Goal: Task Accomplishment & Management: Manage account settings

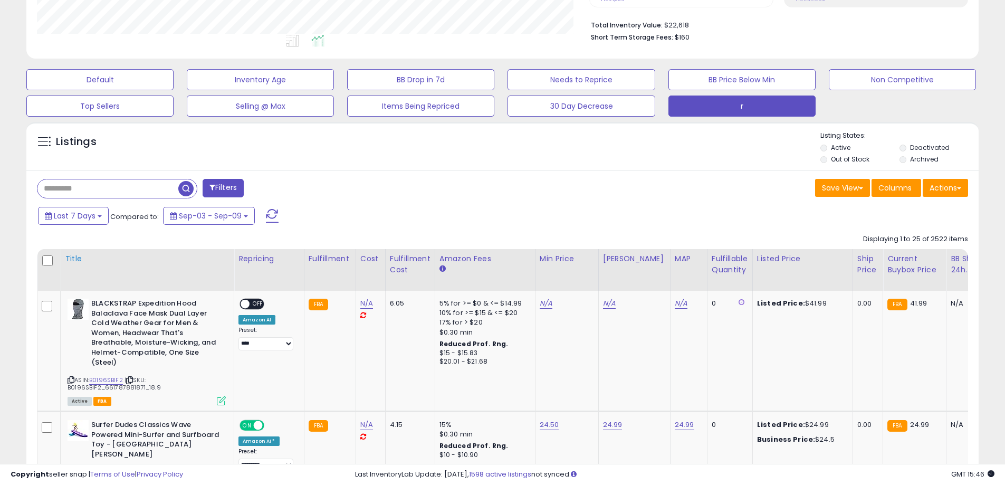
scroll to position [216, 553]
click at [90, 196] on input "text" at bounding box center [107, 188] width 141 height 18
type input "******"
click at [272, 187] on span "button" at bounding box center [277, 188] width 15 height 15
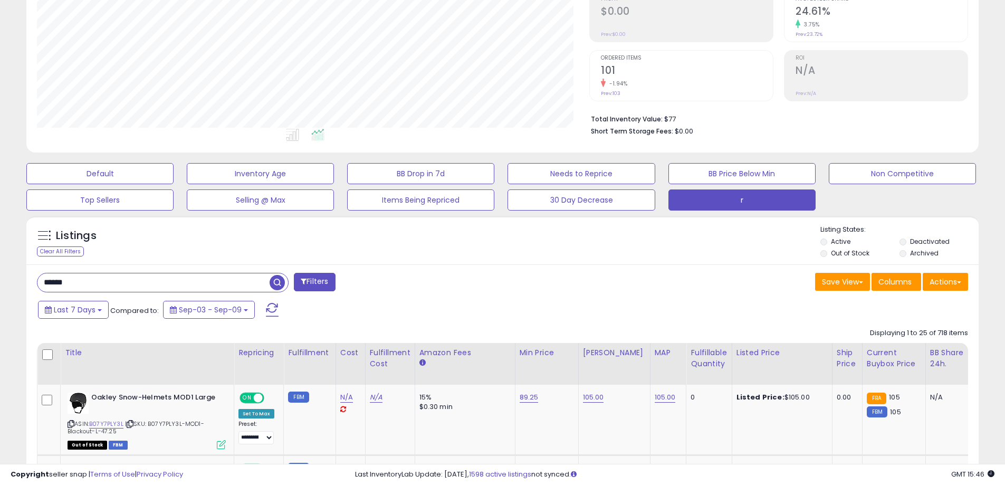
drag, startPoint x: 0, startPoint y: 62, endPoint x: 0, endPoint y: 46, distance: 15.8
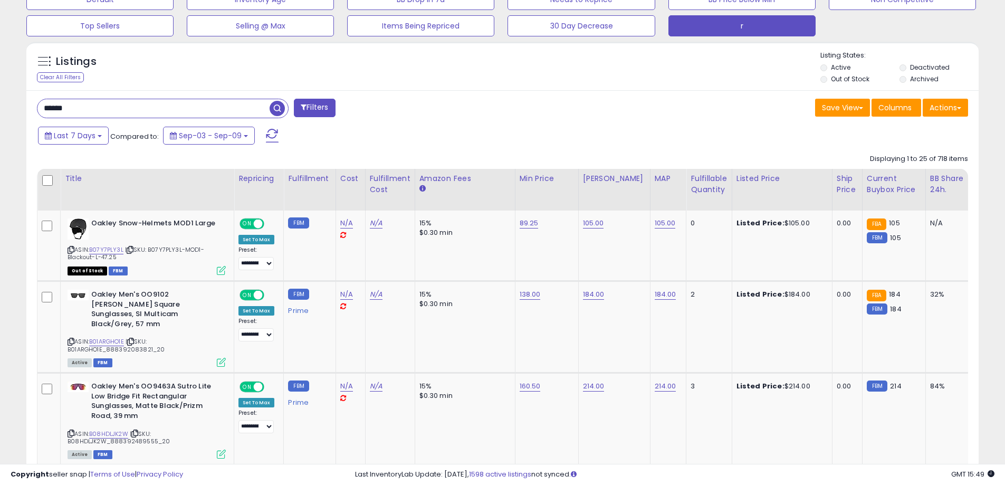
scroll to position [345, 0]
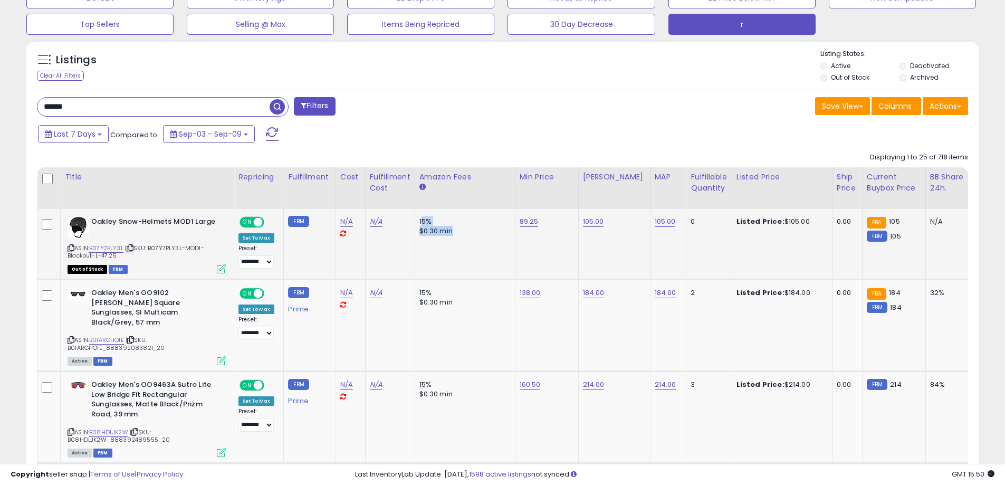
drag, startPoint x: 417, startPoint y: 214, endPoint x: 450, endPoint y: 235, distance: 39.2
click at [450, 235] on td "15% $0.30 min" at bounding box center [465, 244] width 100 height 70
click at [455, 259] on td "15% $0.30 min" at bounding box center [465, 244] width 100 height 70
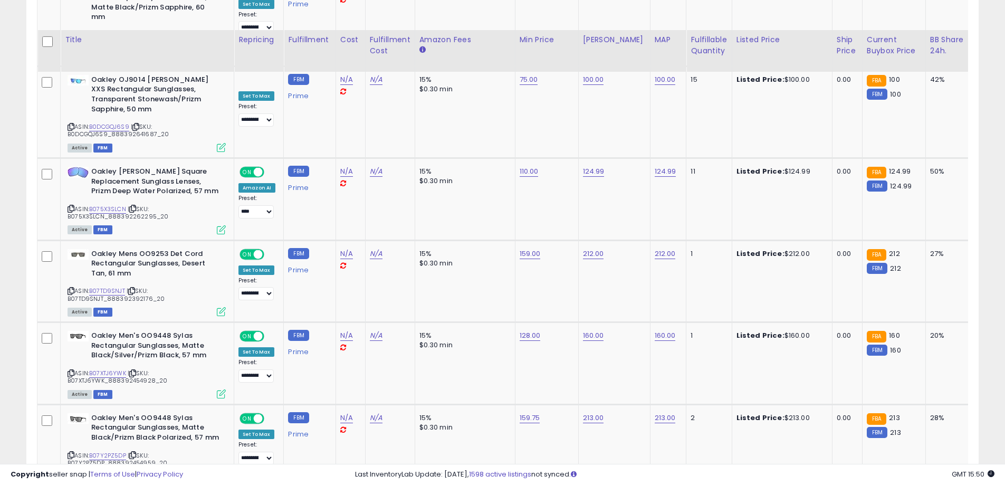
scroll to position [2270, 0]
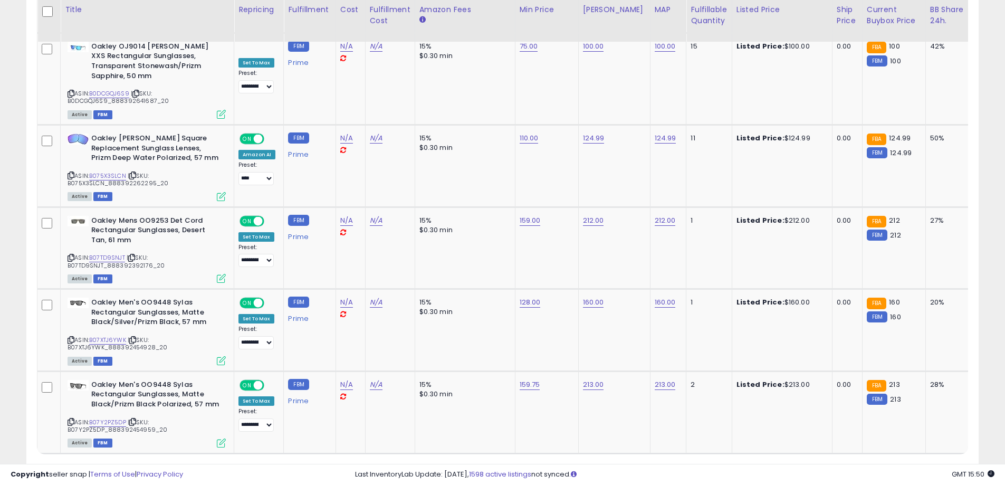
click at [87, 465] on select "** **" at bounding box center [81, 474] width 32 height 18
select select "**"
click at [67, 465] on select "** **" at bounding box center [81, 474] width 32 height 18
click at [0, 0] on div "Retrieving listings data.." at bounding box center [0, 0] width 0 height 0
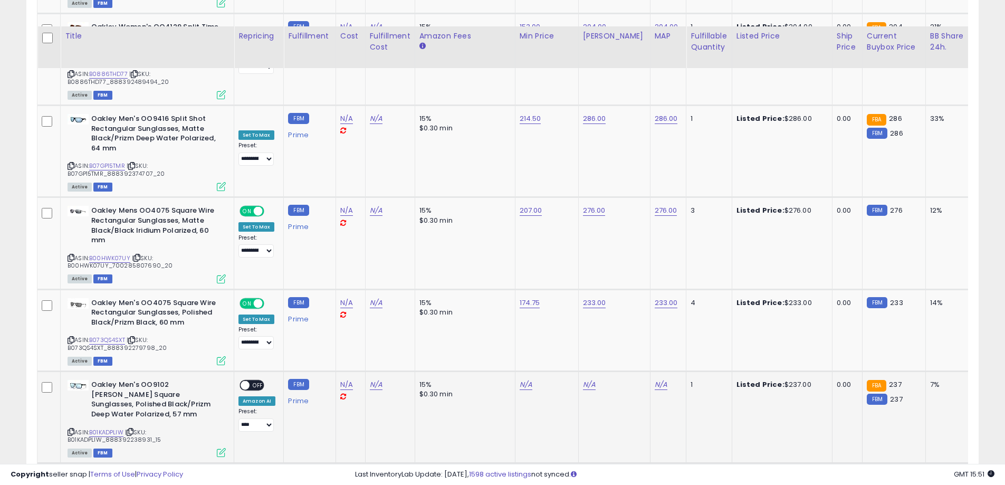
scroll to position [4134, 0]
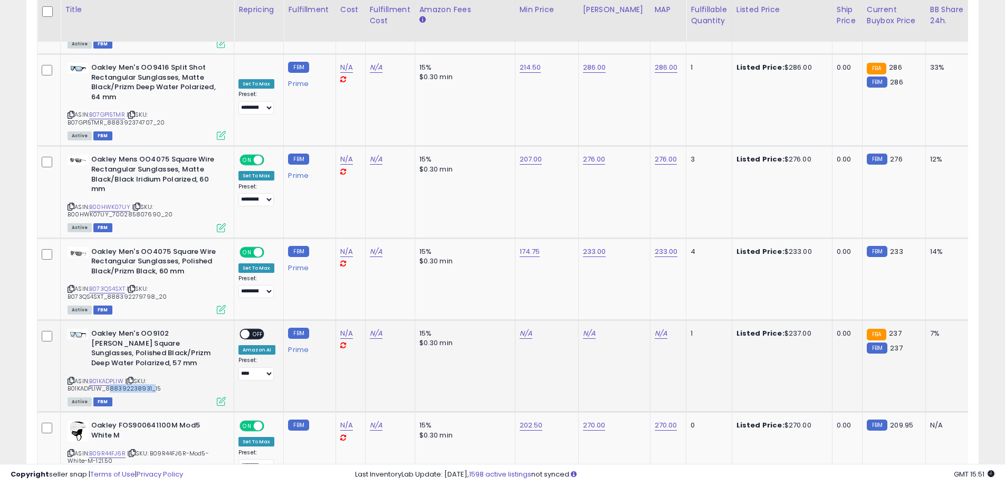
drag, startPoint x: 147, startPoint y: 299, endPoint x: 105, endPoint y: 298, distance: 41.7
click at [105, 377] on span "| SKU: B01KADPLIW_888392238931_15" at bounding box center [114, 385] width 93 height 16
copy span "888392238931"
click at [107, 377] on link "B01KADPLIW" at bounding box center [106, 381] width 34 height 9
click at [521, 328] on link "N/A" at bounding box center [526, 333] width 13 height 11
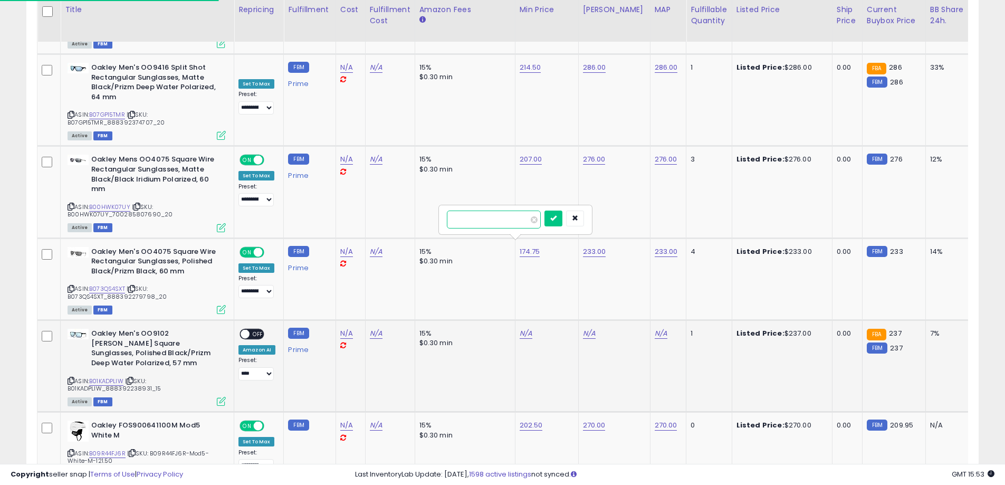
click at [491, 219] on input "number" at bounding box center [494, 220] width 94 height 18
paste input "******"
type input "******"
click at [557, 221] on icon "submit" at bounding box center [553, 218] width 6 height 6
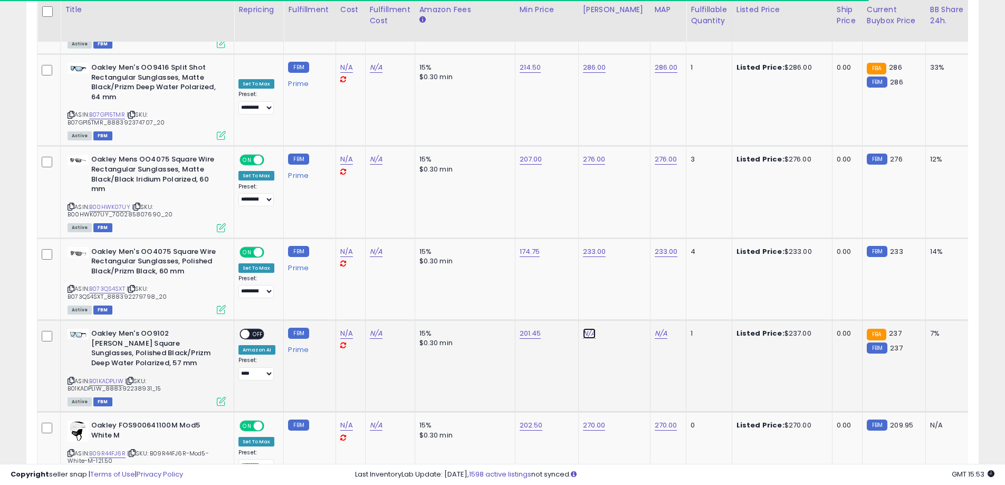
click at [589, 328] on link "N/A" at bounding box center [589, 333] width 13 height 11
click at [543, 221] on input "number" at bounding box center [556, 220] width 94 height 18
type input "******"
click at [624, 223] on button "submit" at bounding box center [615, 219] width 18 height 16
click at [655, 328] on link "N/A" at bounding box center [661, 333] width 13 height 11
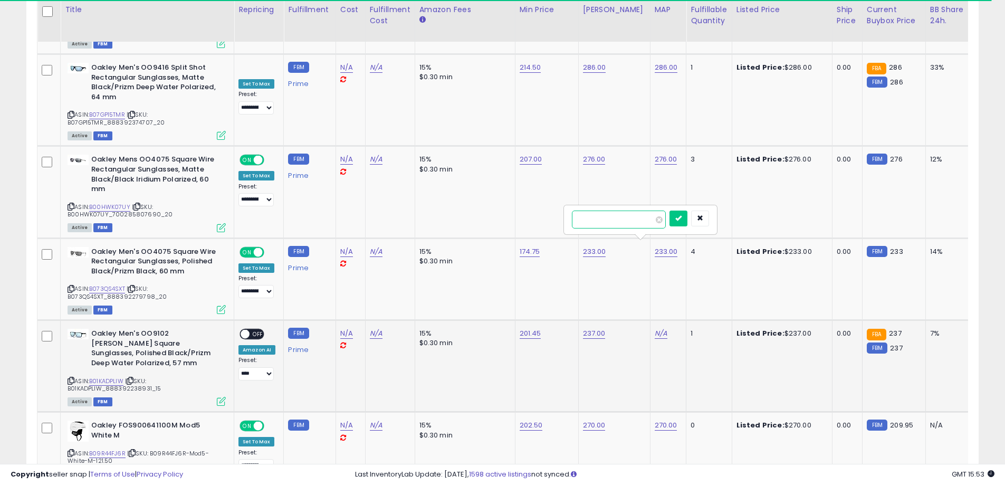
click at [616, 222] on input "number" at bounding box center [619, 220] width 94 height 18
type input "******"
click at [688, 223] on button "submit" at bounding box center [679, 219] width 18 height 16
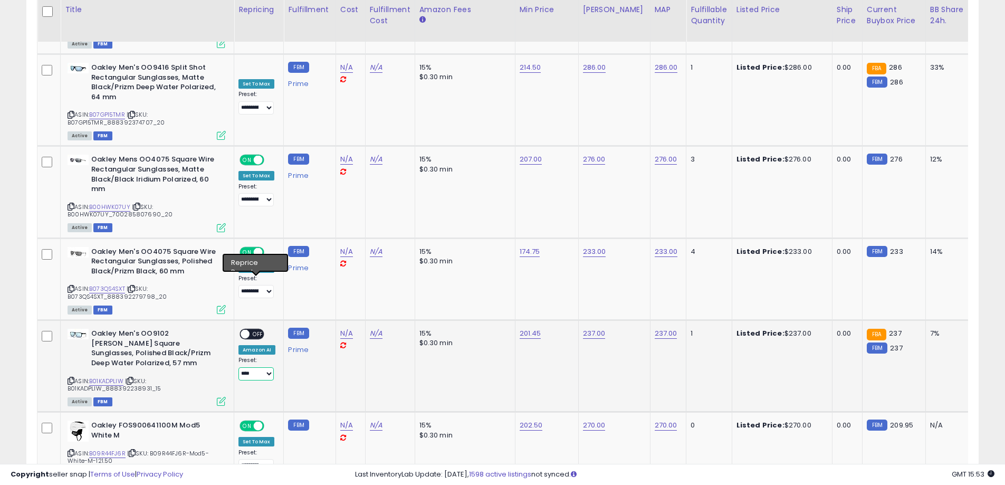
click at [264, 367] on select "**********" at bounding box center [256, 373] width 35 height 13
select select "**********"
click at [239, 367] on select "**********" at bounding box center [256, 373] width 35 height 13
click at [251, 330] on span "OFF" at bounding box center [258, 334] width 17 height 9
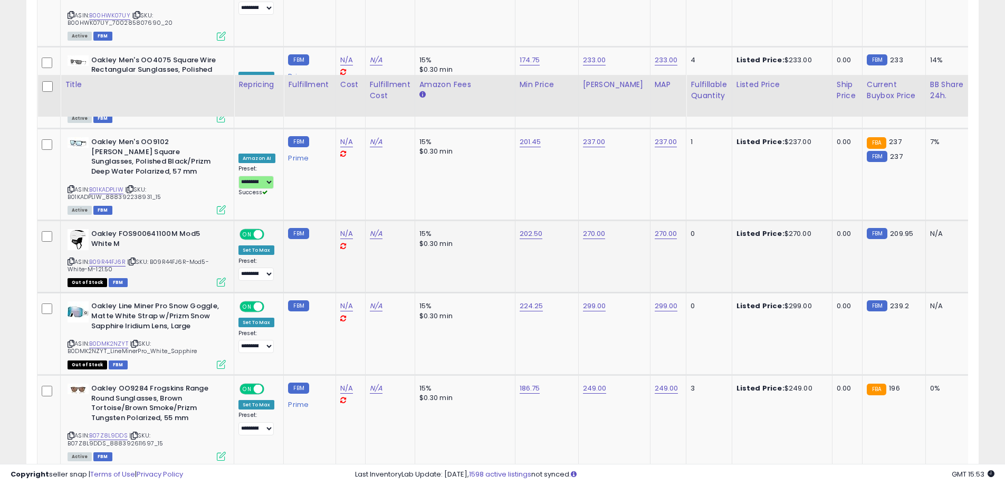
scroll to position [4402, 0]
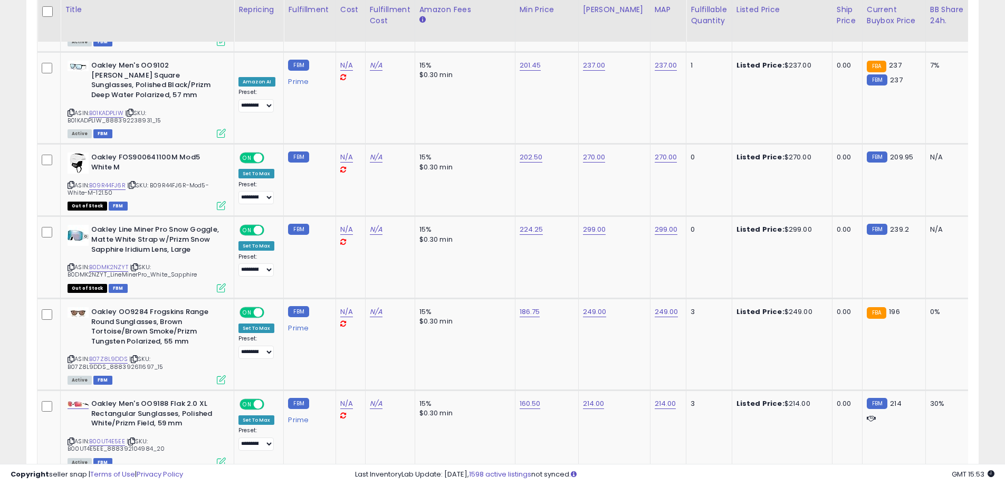
click at [866, 484] on link "2" at bounding box center [869, 493] width 18 height 18
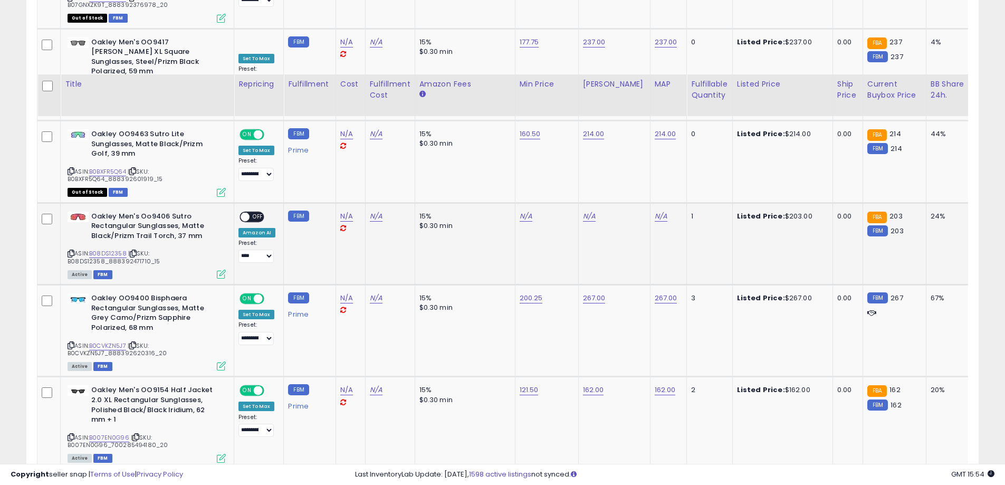
scroll to position [961, 0]
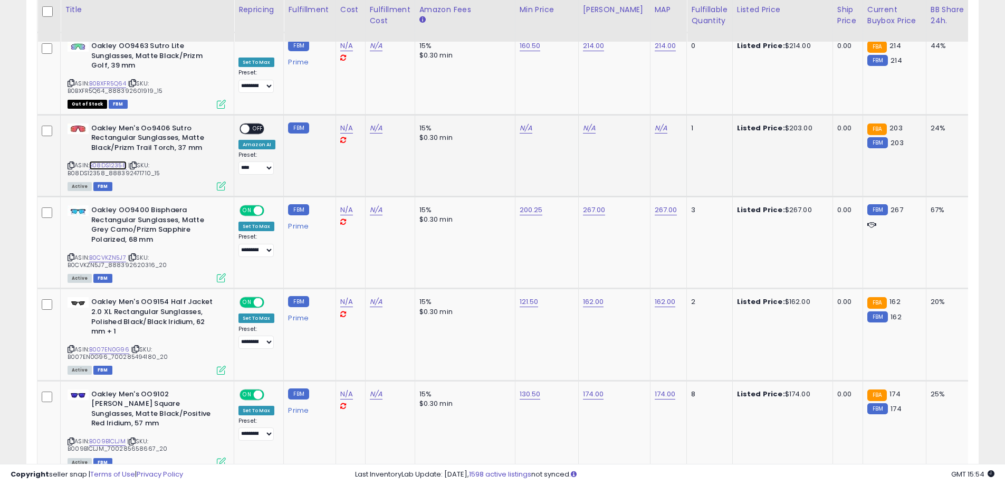
click at [110, 161] on link "B08DS12358" at bounding box center [107, 165] width 37 height 9
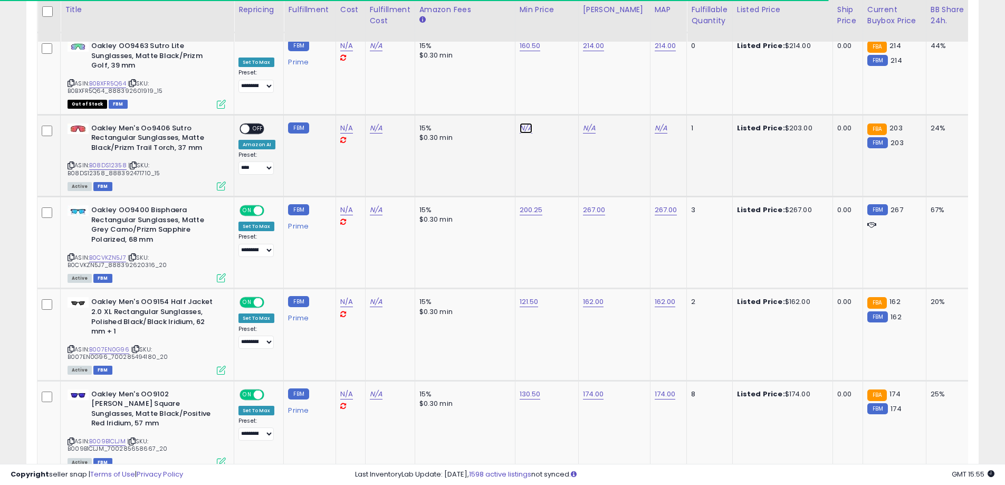
click at [520, 123] on link "N/A" at bounding box center [526, 128] width 13 height 11
click at [496, 93] on input "number" at bounding box center [492, 92] width 94 height 18
type input "******"
click at [560, 89] on button "submit" at bounding box center [552, 91] width 18 height 16
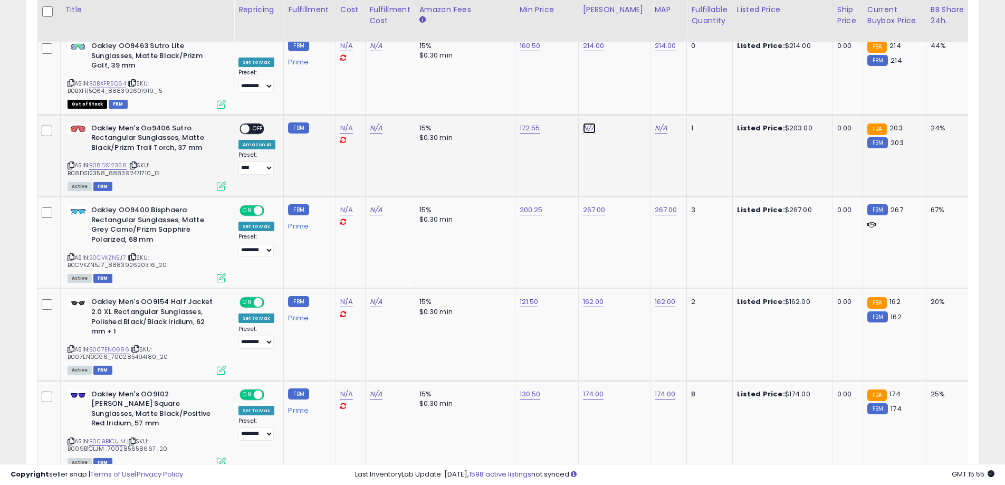
click at [591, 123] on link "N/A" at bounding box center [589, 128] width 13 height 11
click at [547, 94] on input "number" at bounding box center [556, 92] width 94 height 18
type input "***"
click at [622, 94] on button "submit" at bounding box center [615, 91] width 18 height 16
click at [655, 123] on link "N/A" at bounding box center [661, 128] width 13 height 11
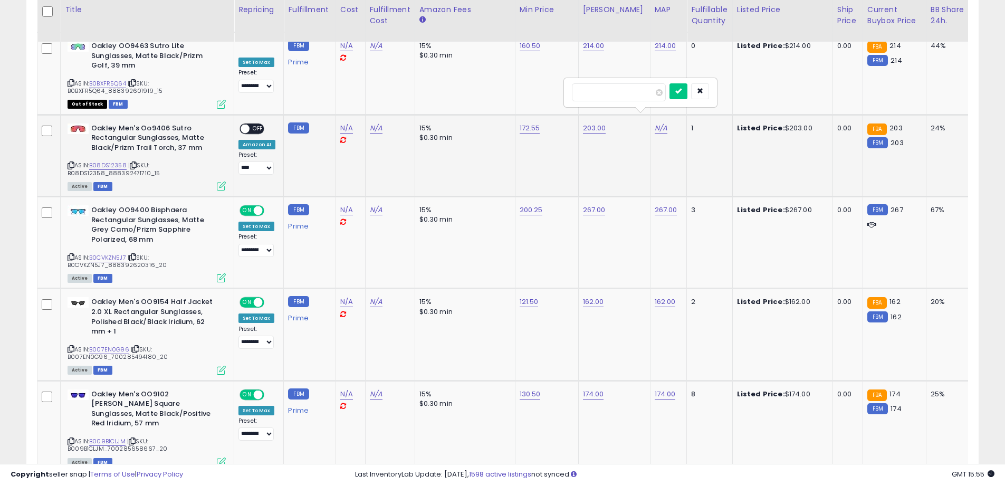
click at [621, 94] on input "number" at bounding box center [619, 92] width 94 height 18
type input "***"
click at [688, 84] on button "submit" at bounding box center [679, 91] width 18 height 16
click at [256, 162] on select "**********" at bounding box center [256, 168] width 35 height 13
select select "**********"
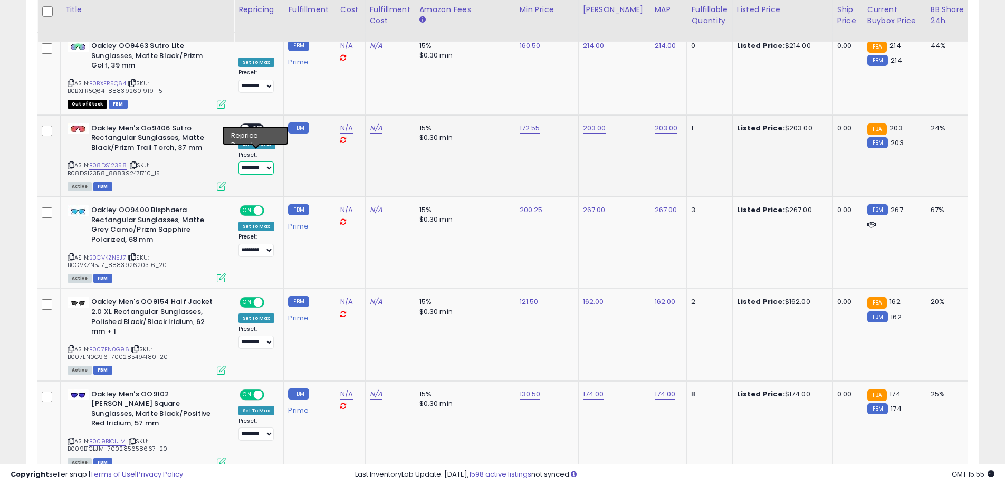
click at [239, 162] on select "**********" at bounding box center [256, 168] width 35 height 13
click at [259, 124] on div "ON OFF" at bounding box center [252, 128] width 25 height 11
click at [257, 124] on span "OFF" at bounding box center [258, 128] width 17 height 9
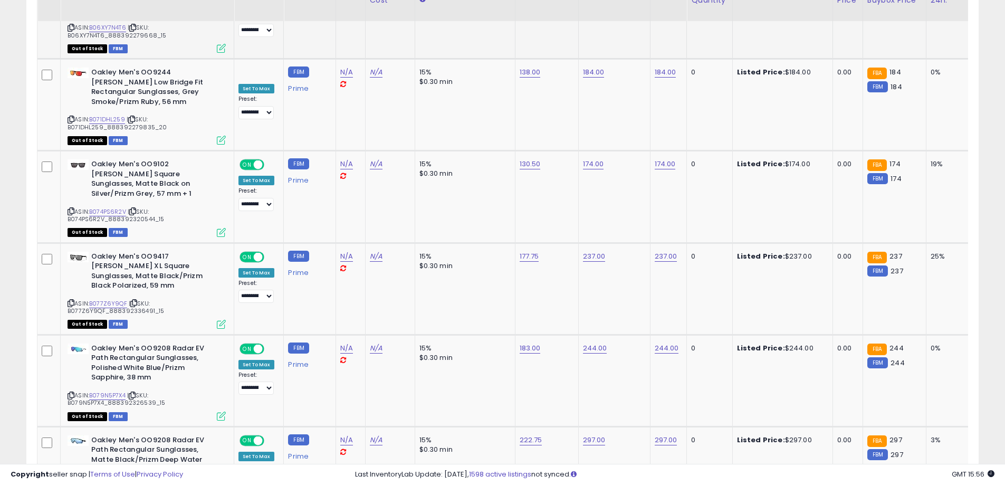
scroll to position [4433, 0]
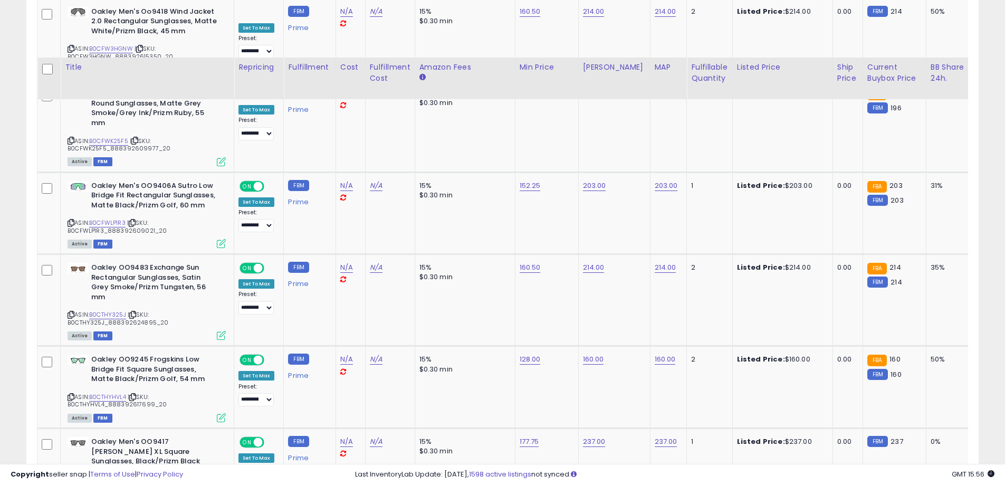
scroll to position [4279, 0]
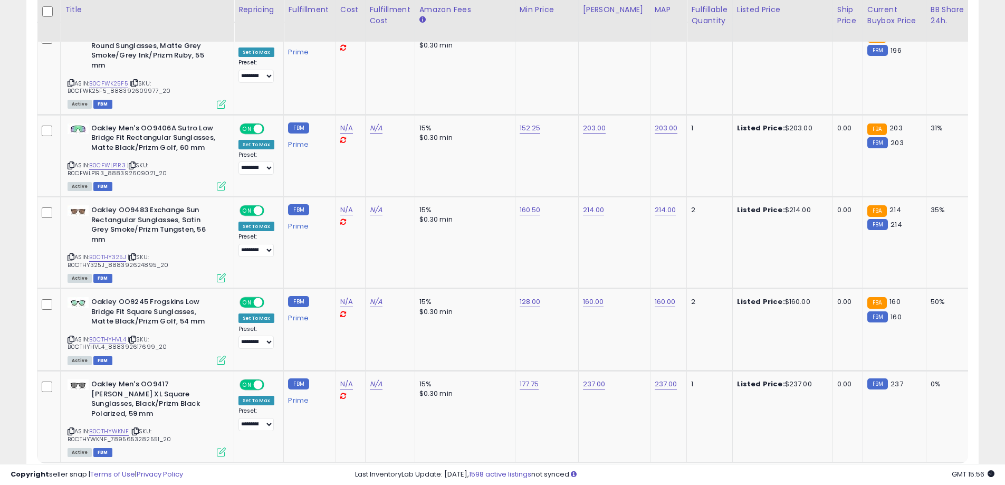
click at [900, 474] on link "4" at bounding box center [905, 483] width 19 height 18
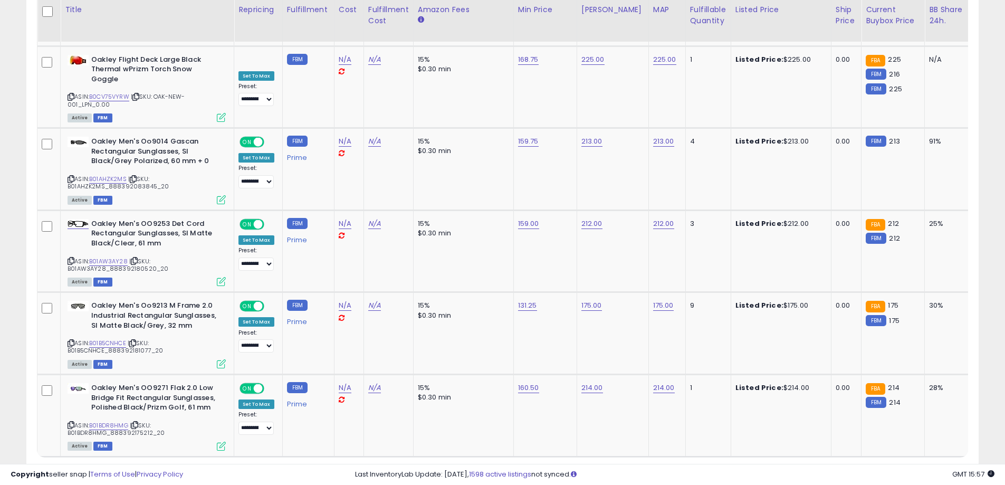
scroll to position [4352, 0]
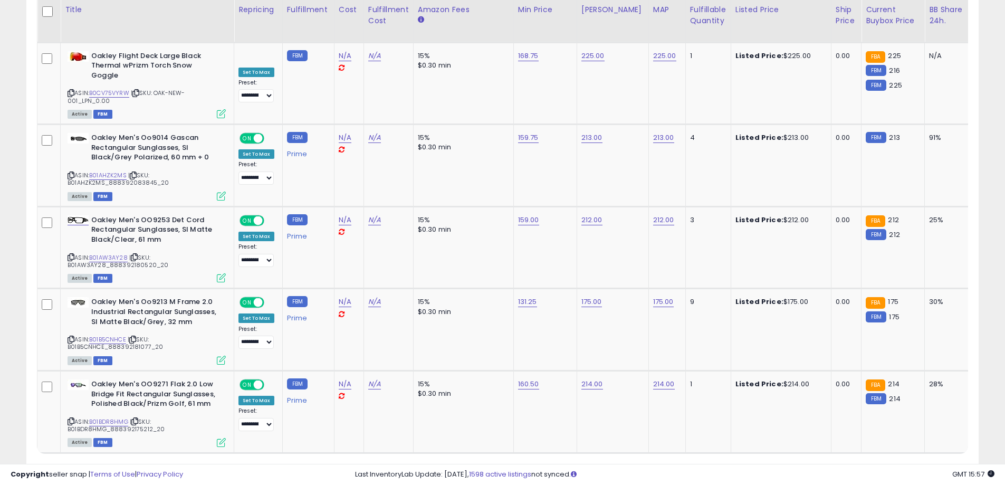
click at [902, 464] on link "5" at bounding box center [905, 473] width 18 height 18
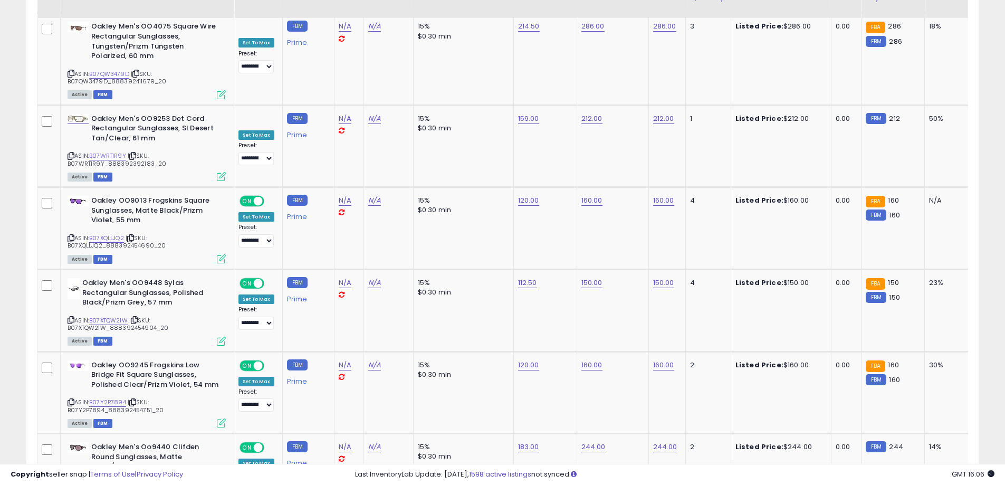
scroll to position [4413, 0]
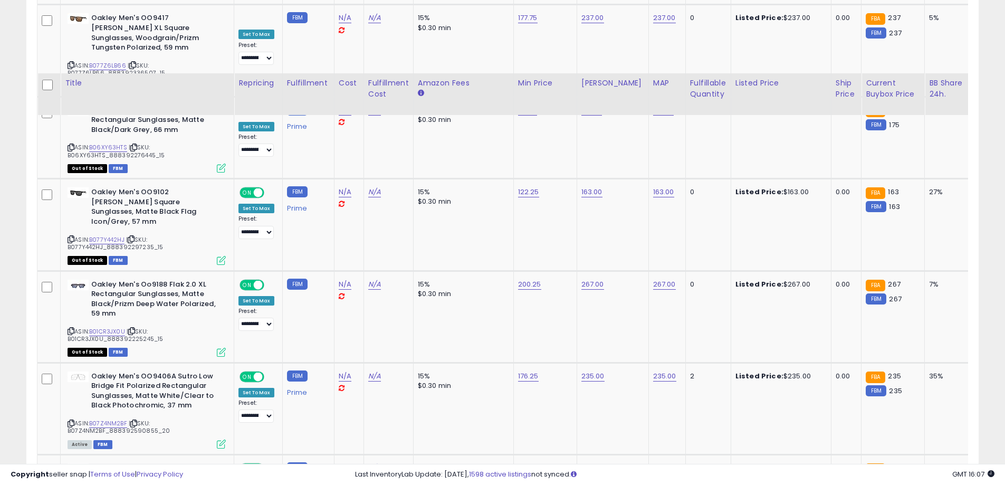
scroll to position [4472, 0]
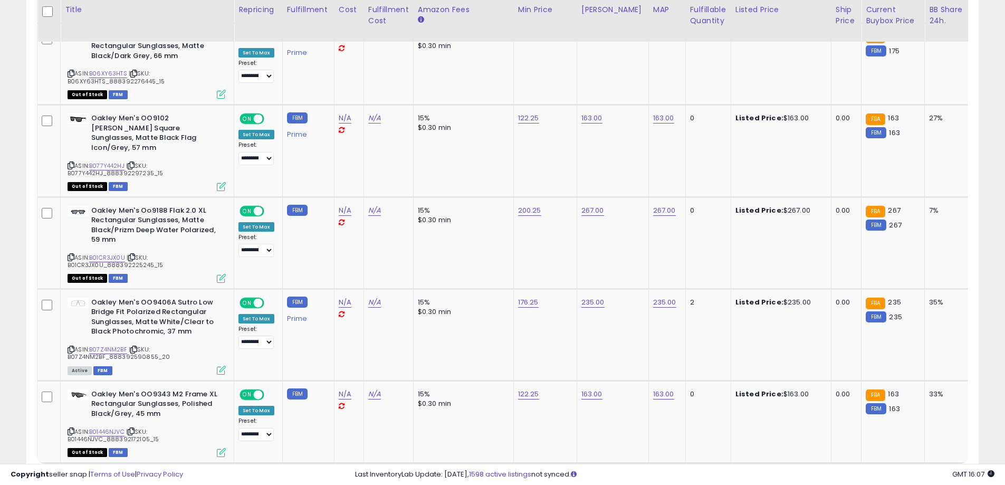
click at [901, 474] on link "7" at bounding box center [905, 483] width 18 height 18
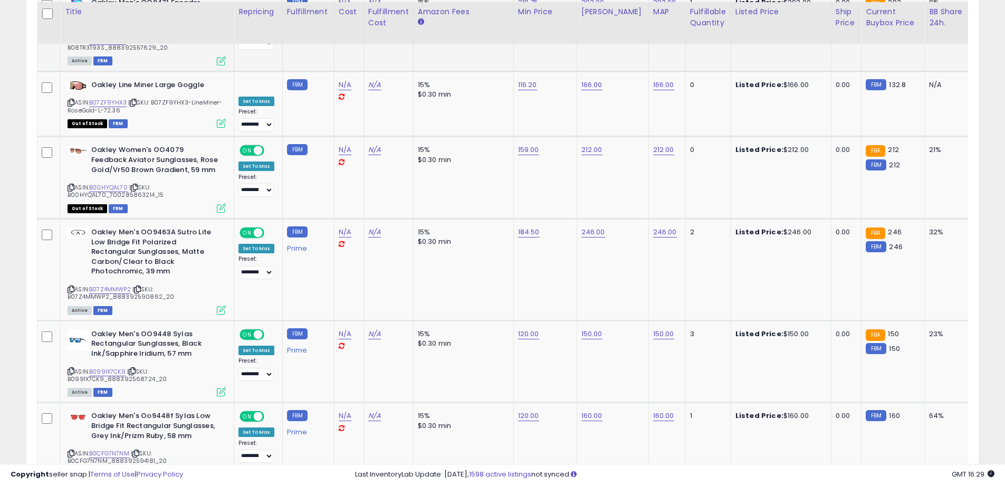
scroll to position [4407, 0]
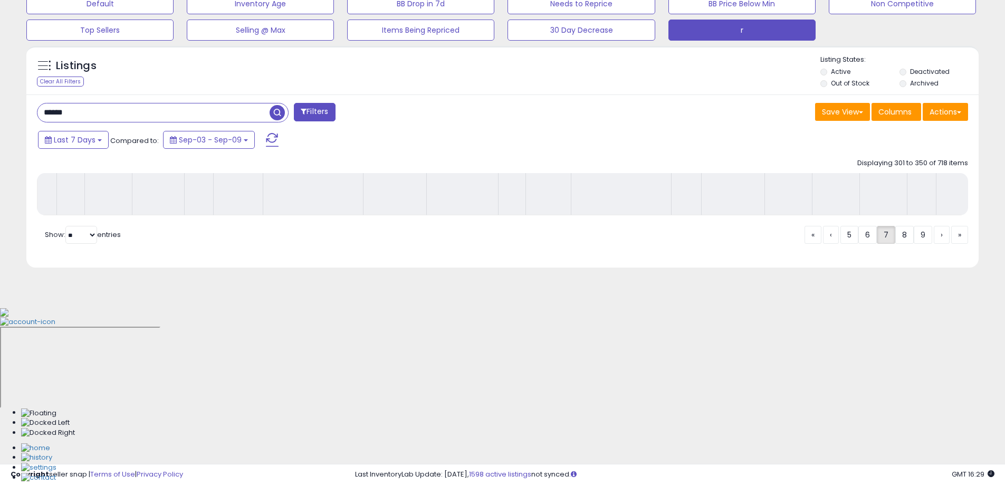
scroll to position [169, 0]
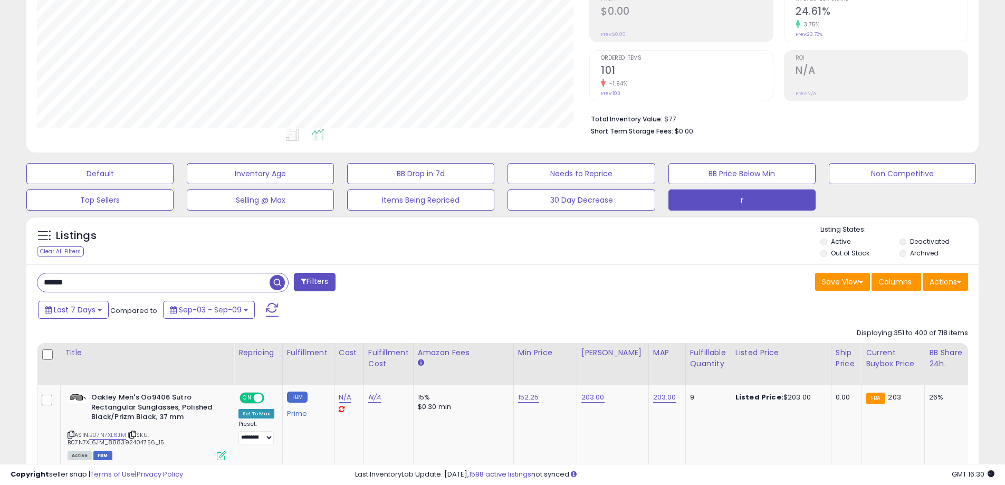
click at [410, 283] on div "****** Filters" at bounding box center [266, 283] width 474 height 21
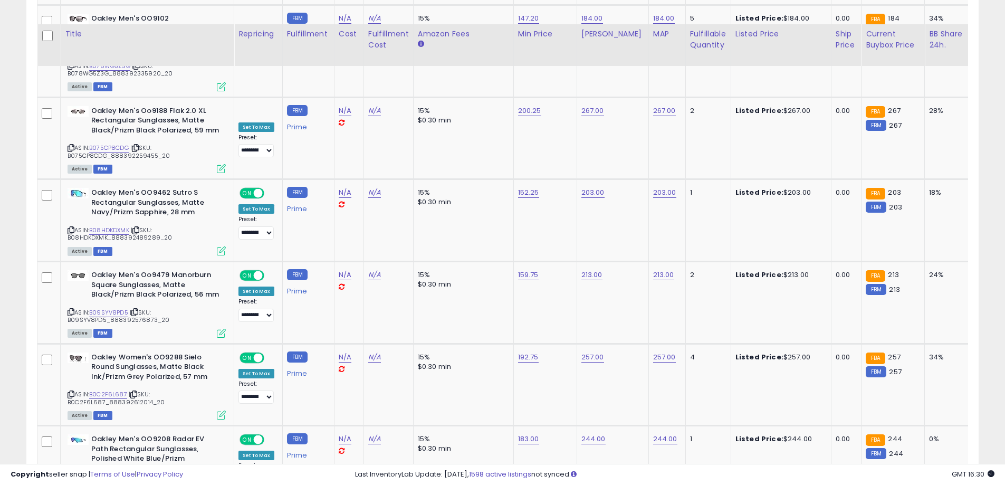
scroll to position [4423, 0]
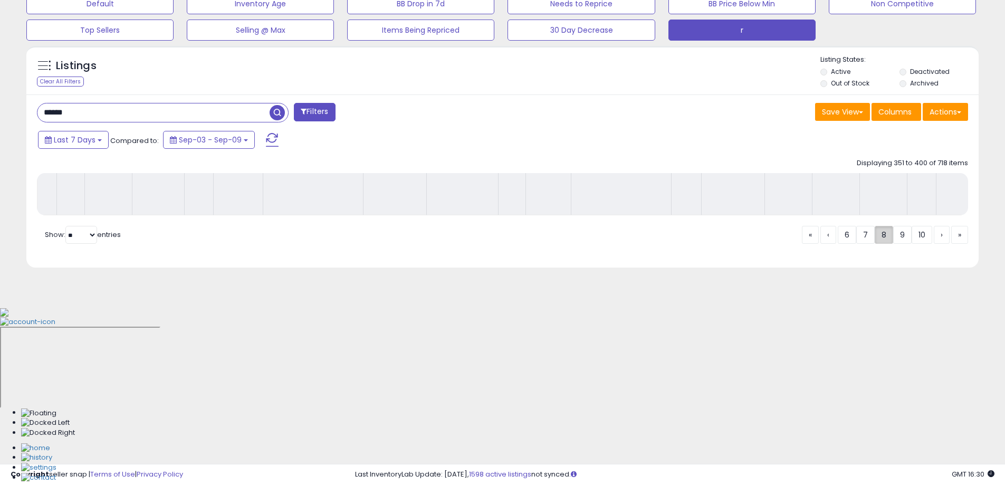
scroll to position [169, 0]
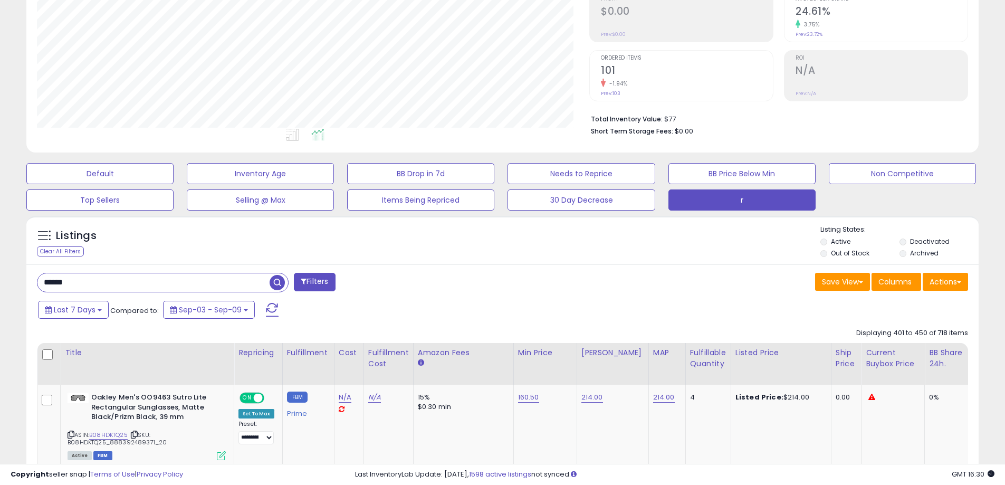
click at [373, 258] on div "Listings Clear All Filters Listing States:" at bounding box center [502, 243] width 953 height 36
click at [453, 242] on div "Listings Clear All Filters Listing States:" at bounding box center [502, 243] width 953 height 36
click at [481, 305] on div "Last 7 Days Compared to: Sep-03 - Sep-09" at bounding box center [384, 311] width 699 height 24
click at [595, 227] on div "Listings Clear All Filters Listing States:" at bounding box center [502, 243] width 953 height 36
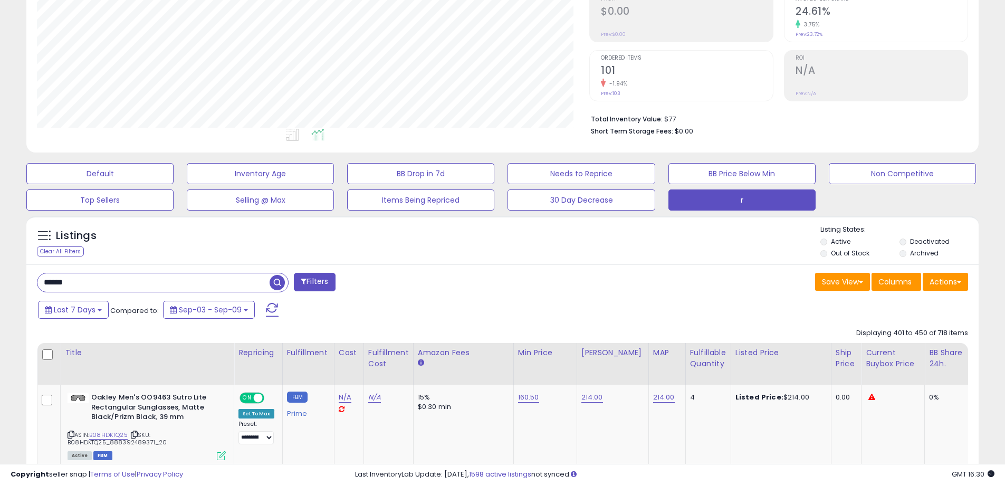
click at [627, 311] on div "Last 7 Days Compared to: Sep-03 - Sep-09" at bounding box center [384, 311] width 699 height 24
click at [701, 235] on div "Listings Clear All Filters Listing States:" at bounding box center [502, 243] width 953 height 36
click at [761, 241] on div "Listings Clear All Filters Listing States:" at bounding box center [502, 243] width 953 height 36
click at [778, 292] on div "Save View Save As New View Update Current View Columns Actions Import Import Wa…" at bounding box center [740, 283] width 474 height 21
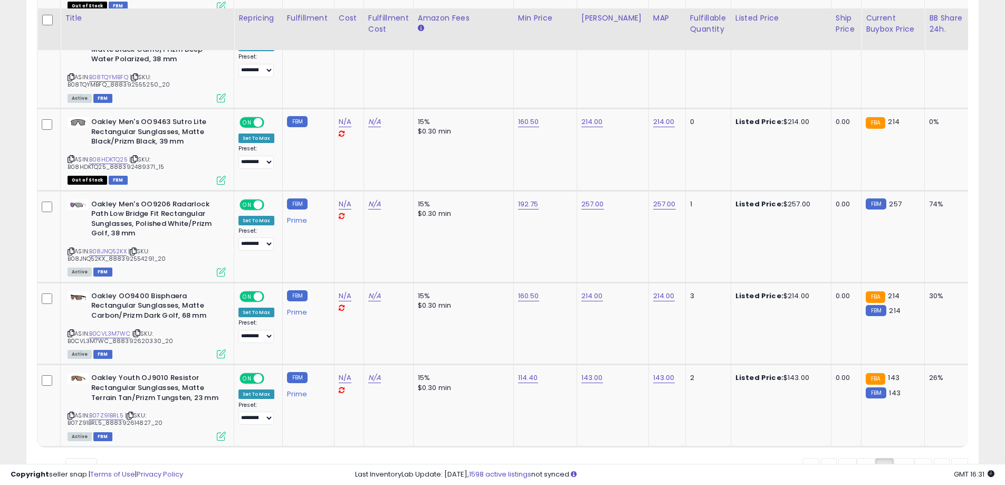
scroll to position [4405, 0]
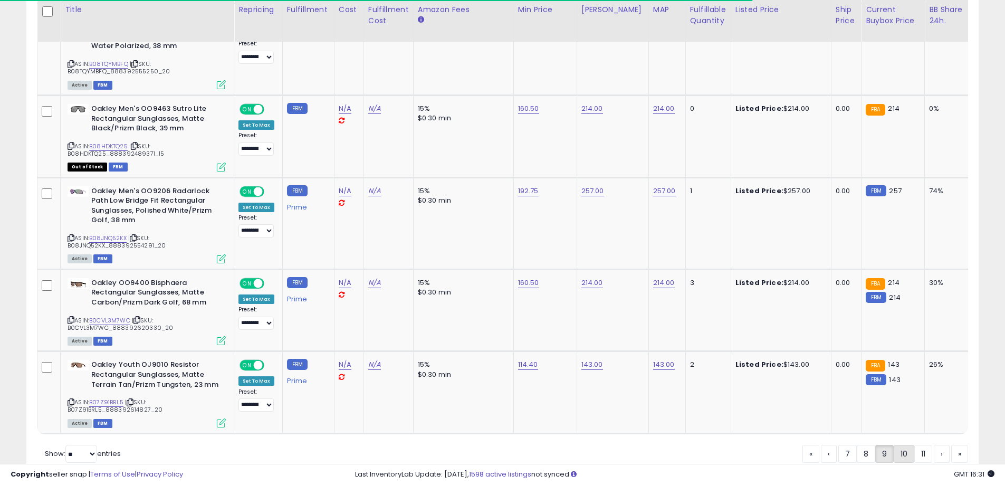
click at [907, 445] on link "10" at bounding box center [904, 454] width 21 height 18
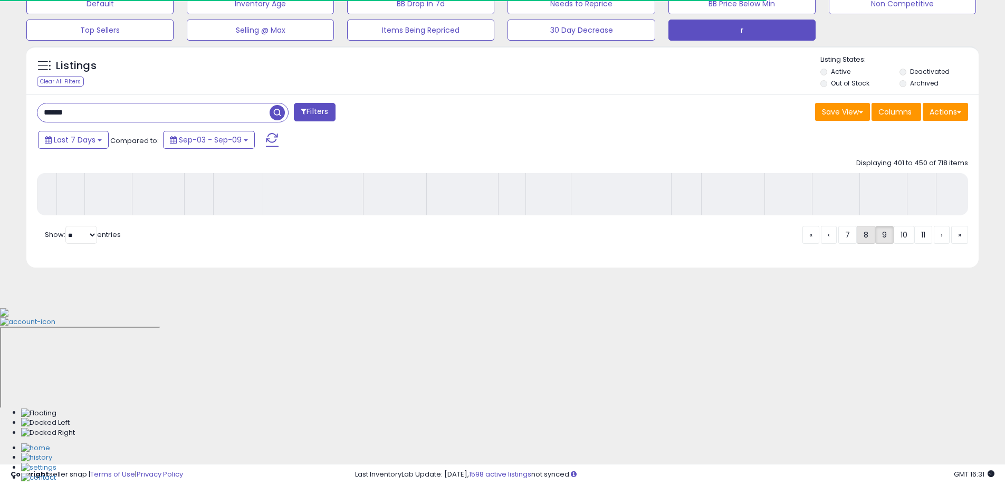
scroll to position [169, 0]
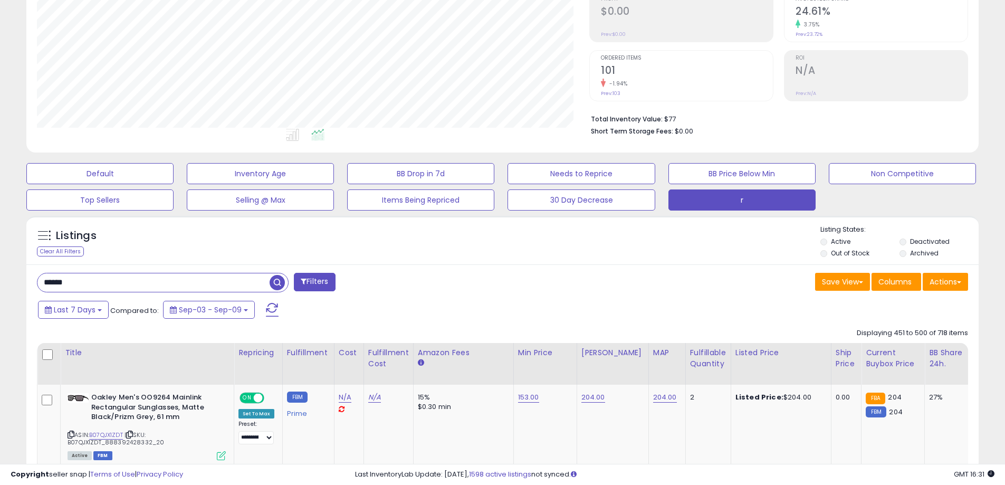
click at [431, 309] on div "Last 7 Days Compared to: Sep-03 - Sep-09" at bounding box center [384, 311] width 699 height 24
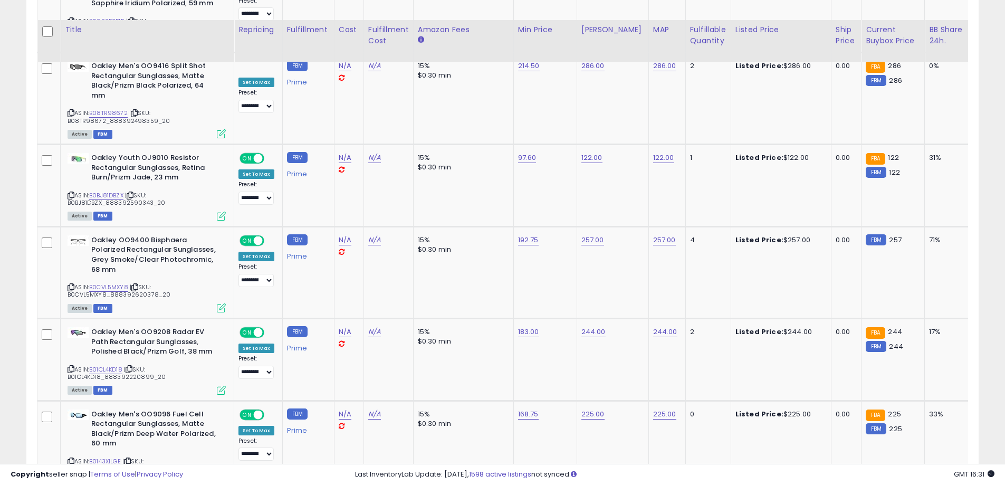
scroll to position [4433, 0]
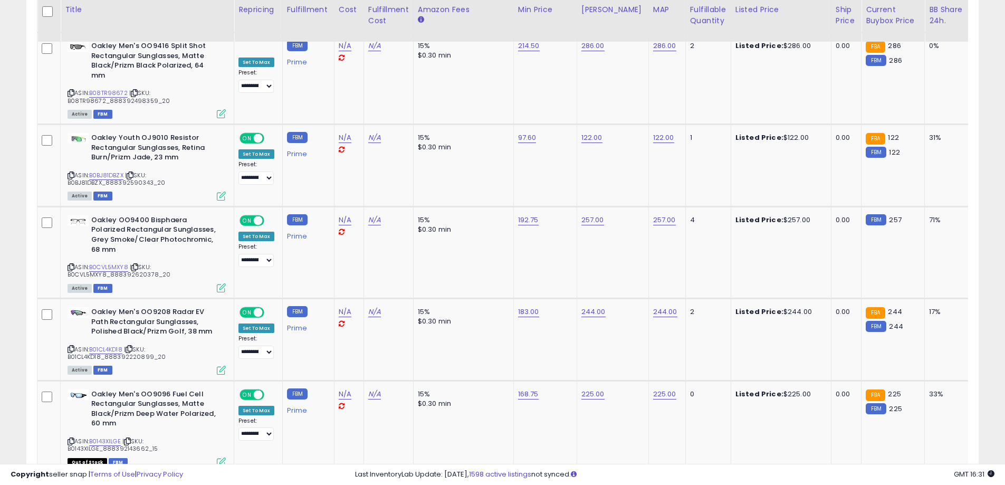
click at [903, 484] on link "11" at bounding box center [904, 493] width 18 height 18
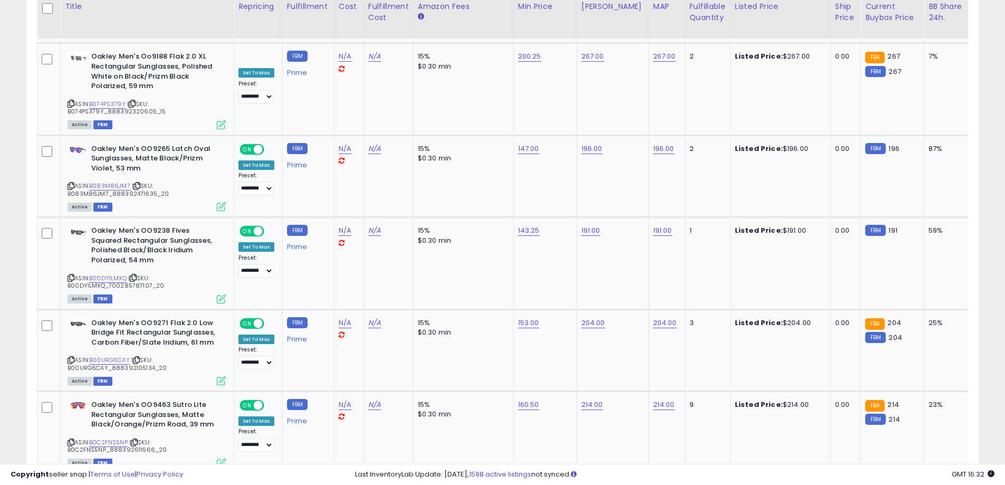
scroll to position [4415, 0]
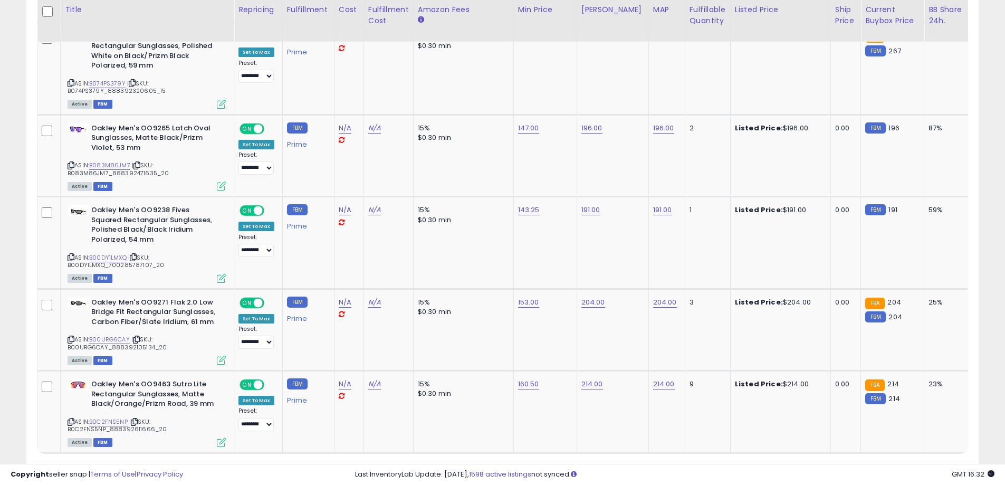
click at [895, 464] on link "12" at bounding box center [902, 473] width 20 height 18
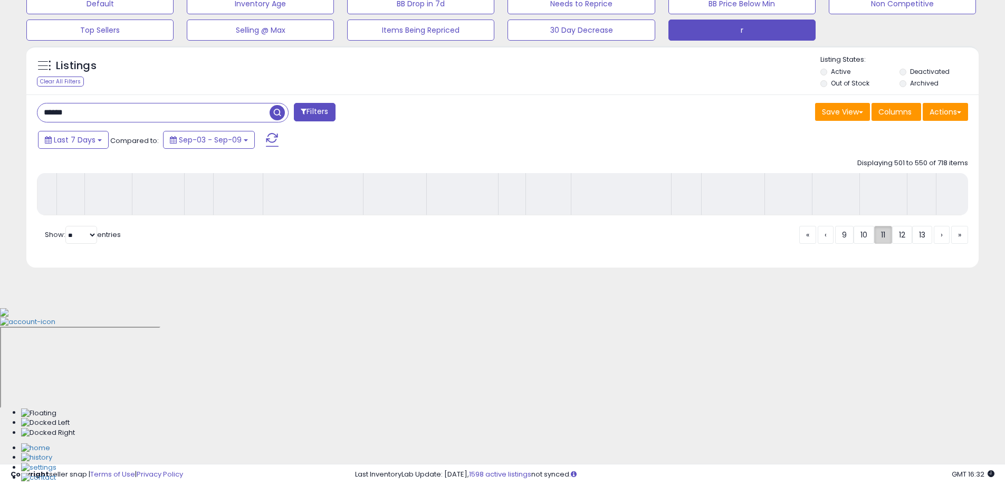
scroll to position [169, 0]
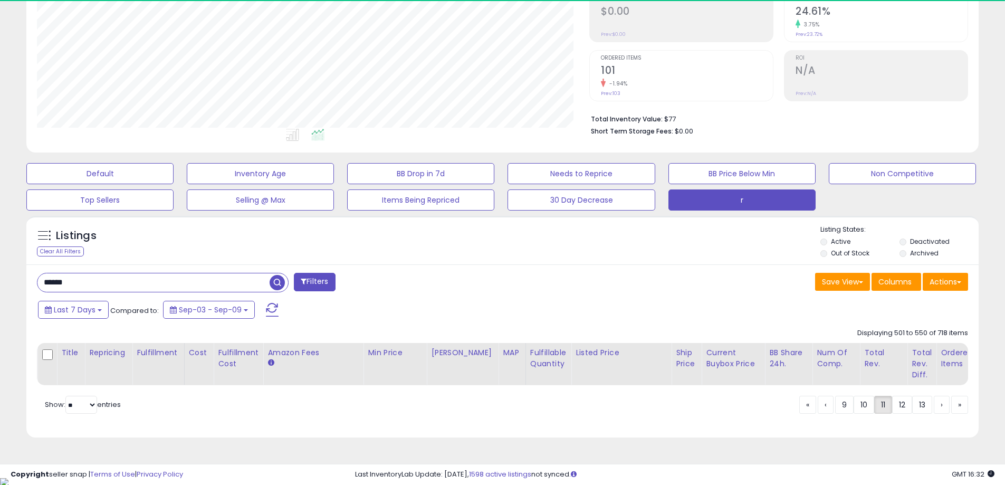
click at [496, 305] on div "Last 7 Days Compared to: Sep-03 - Sep-09" at bounding box center [384, 311] width 699 height 24
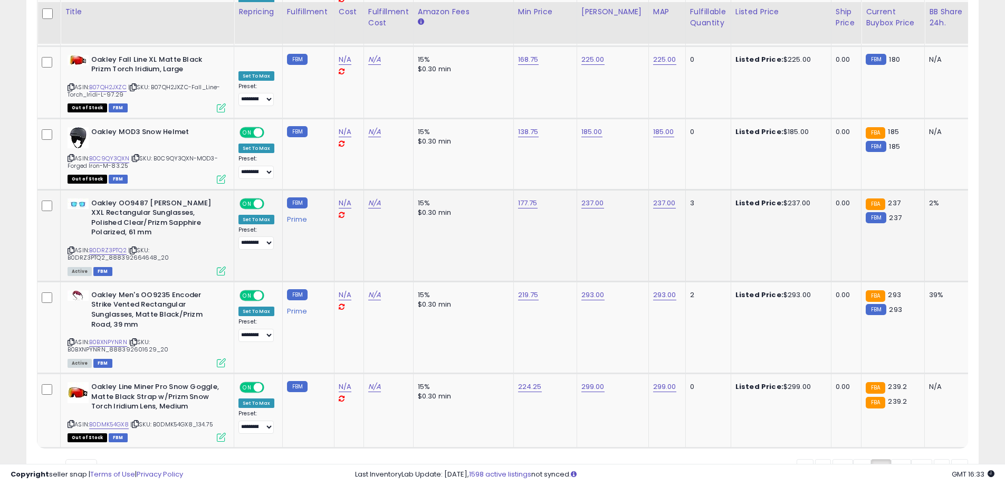
scroll to position [4065, 0]
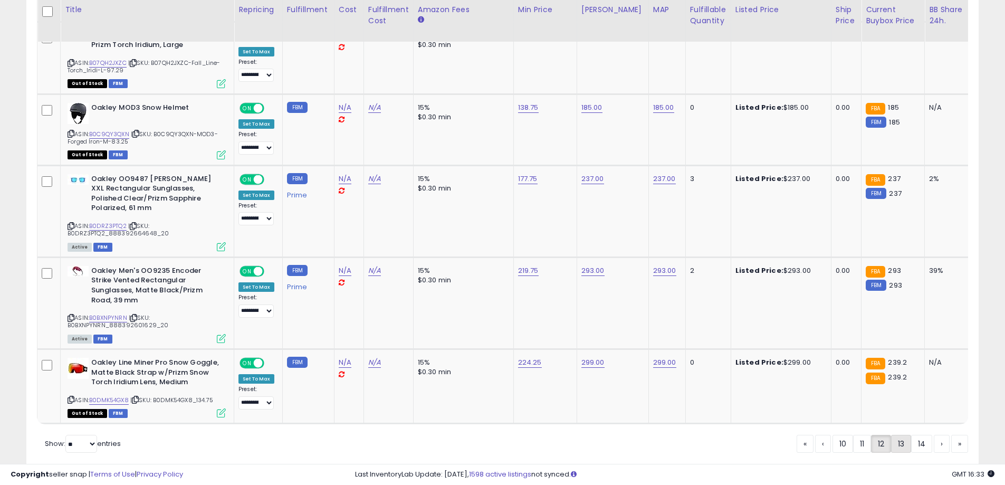
click at [901, 435] on link "13" at bounding box center [901, 444] width 20 height 18
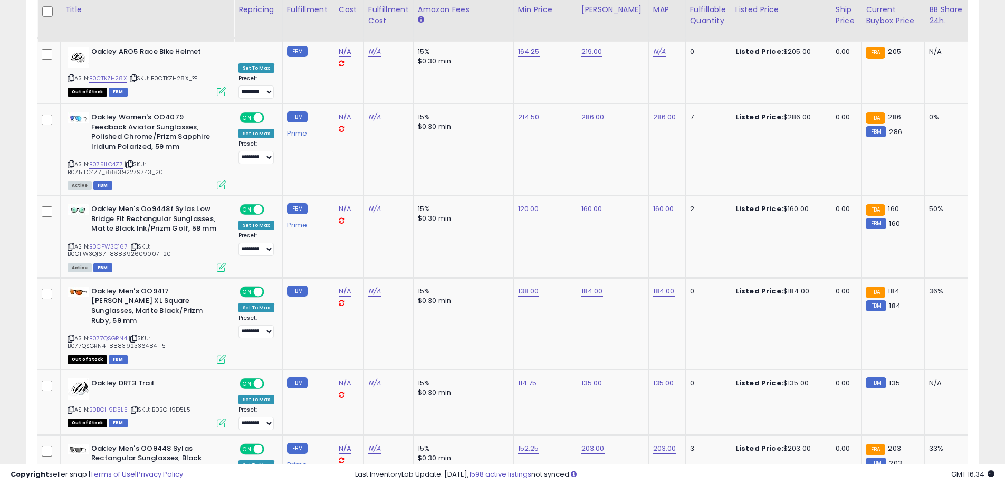
scroll to position [4382, 0]
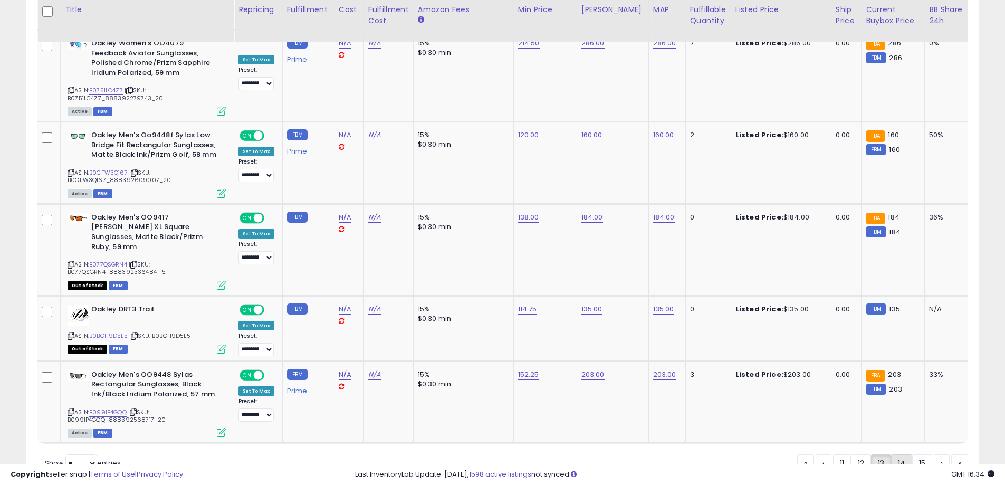
click at [898, 454] on link "14" at bounding box center [901, 463] width 21 height 18
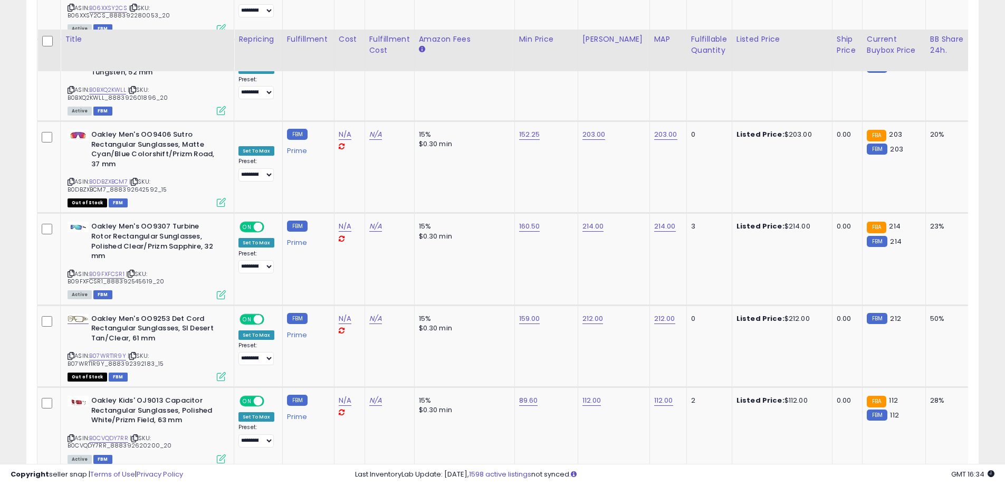
scroll to position [4373, 0]
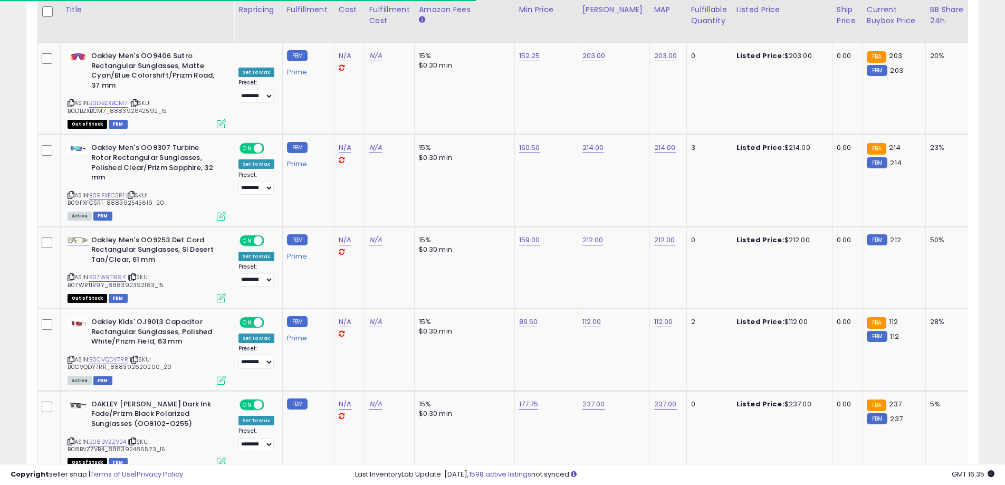
click at [917, 484] on link "15" at bounding box center [923, 493] width 20 height 18
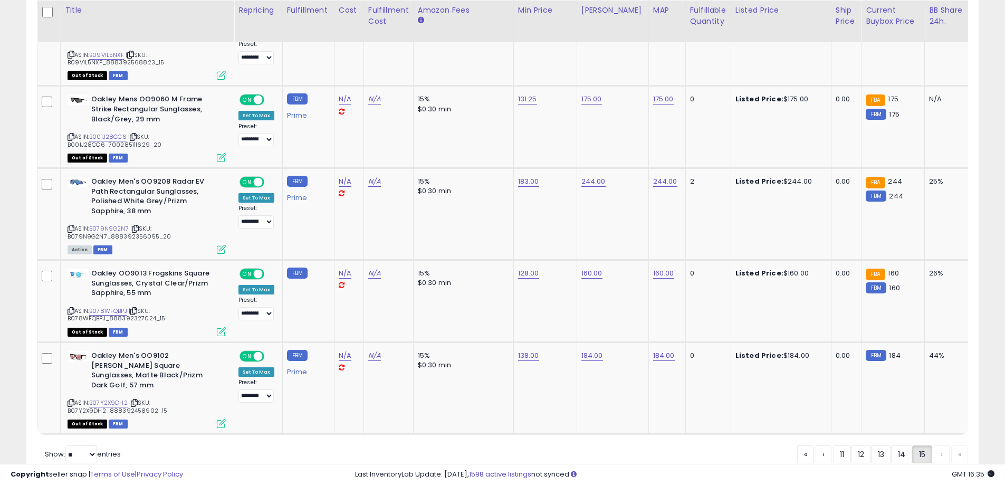
scroll to position [1696, 0]
click at [938, 445] on div "« ‹ 11 12 13 14 15 › »" at bounding box center [882, 455] width 171 height 21
click at [962, 445] on div "« ‹ 11 12 13 14 15 › »" at bounding box center [882, 455] width 171 height 21
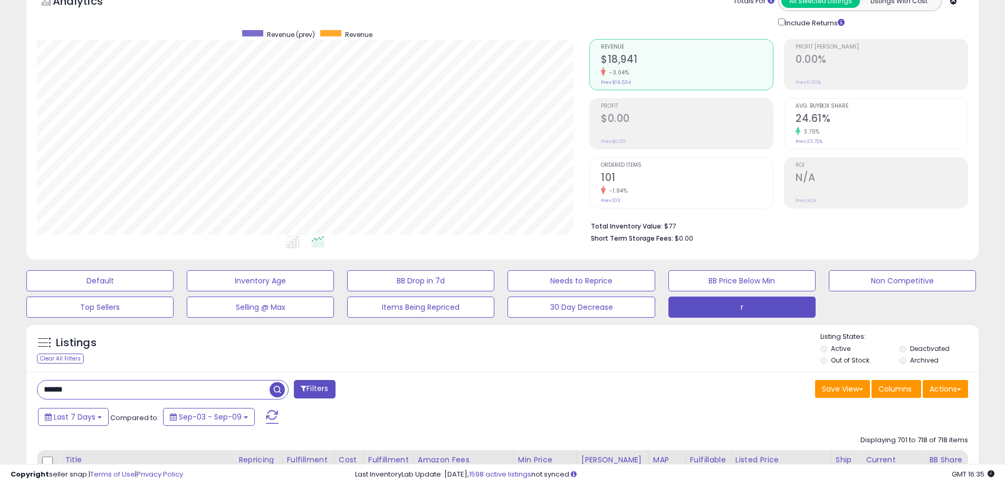
scroll to position [88, 0]
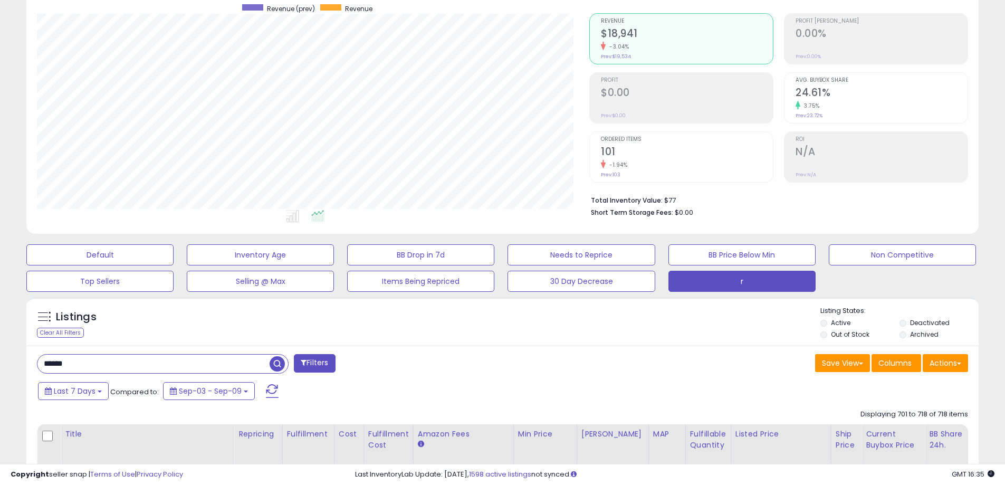
click at [161, 365] on input "******" at bounding box center [153, 364] width 232 height 18
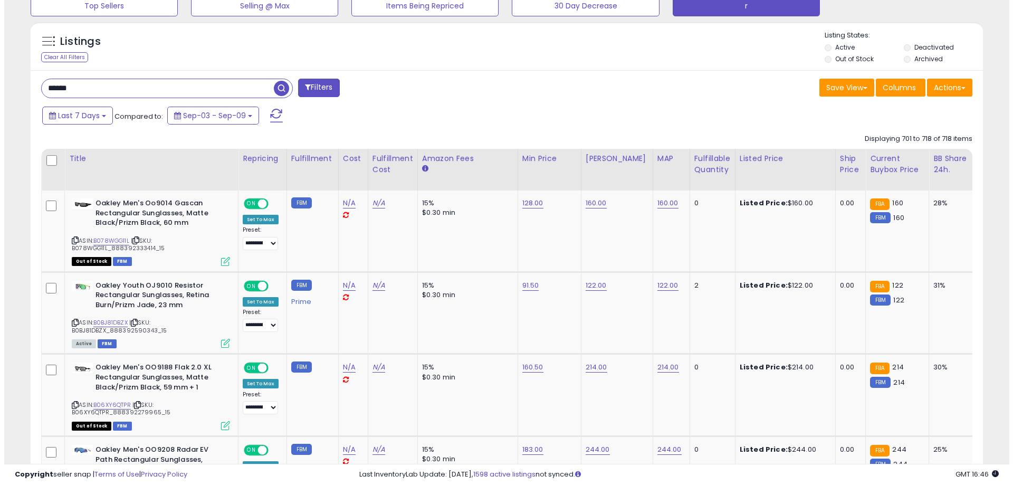
scroll to position [113, 0]
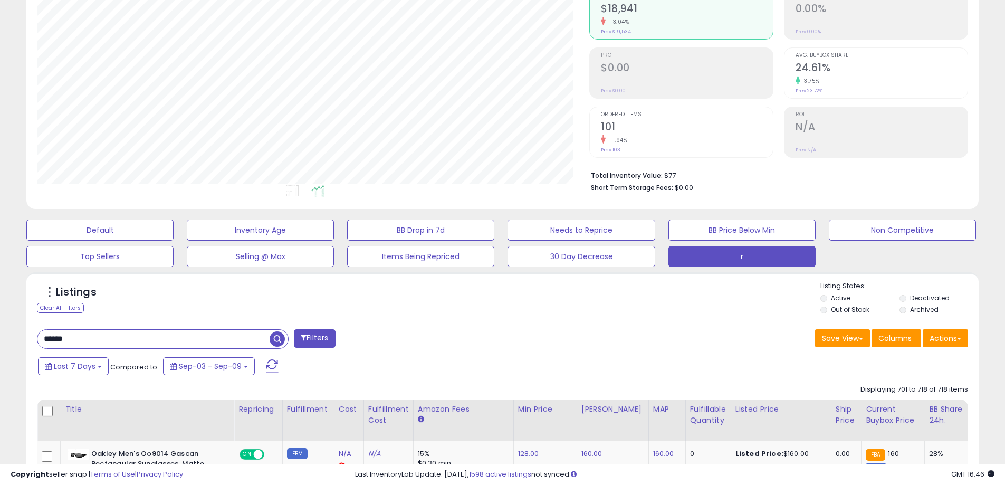
click at [127, 341] on input "******" at bounding box center [153, 339] width 232 height 18
type input "*******"
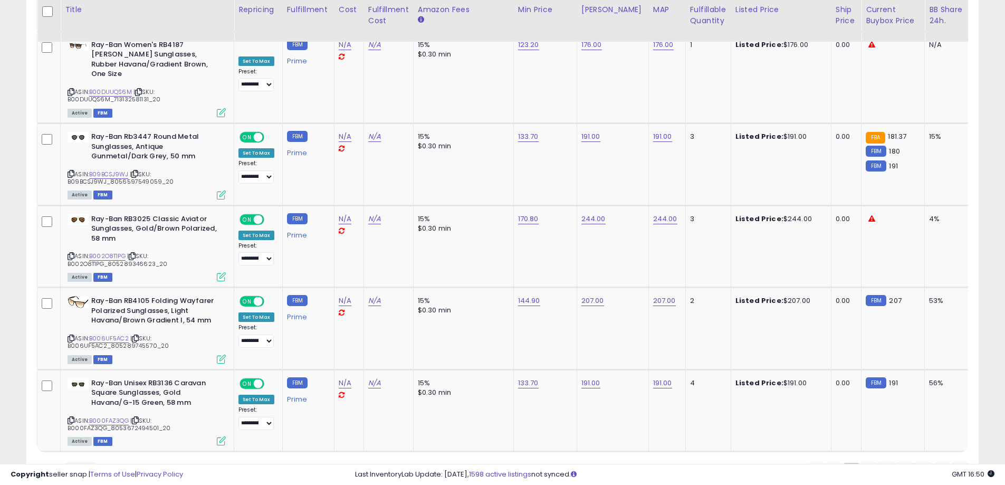
scroll to position [4354, 0]
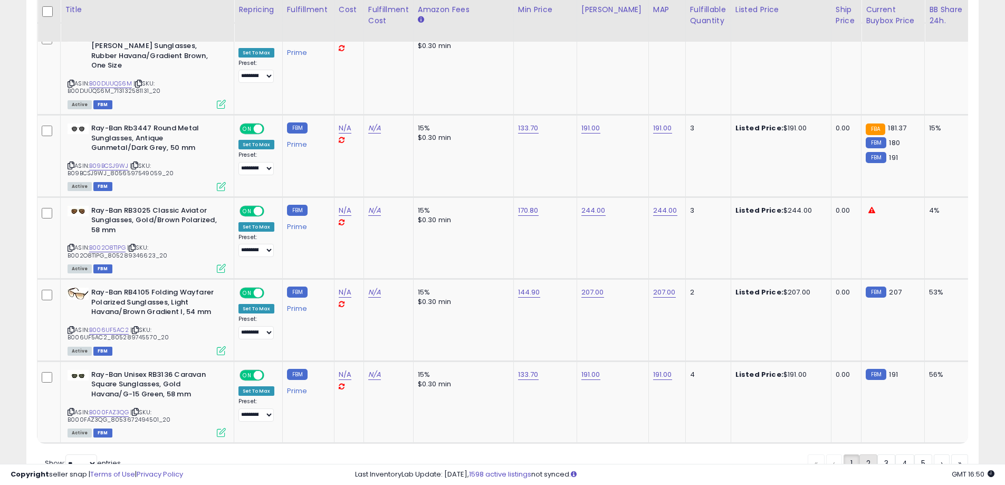
click at [867, 454] on link "2" at bounding box center [869, 463] width 18 height 18
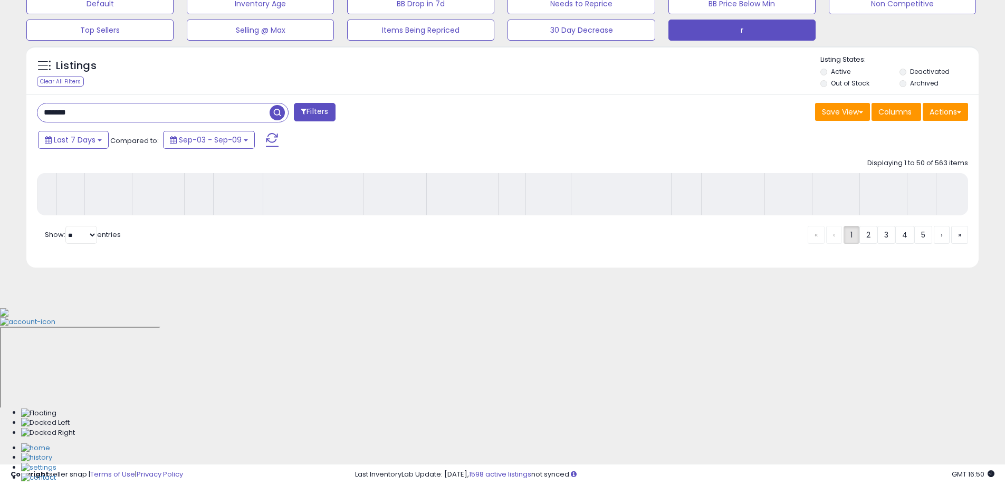
scroll to position [169, 0]
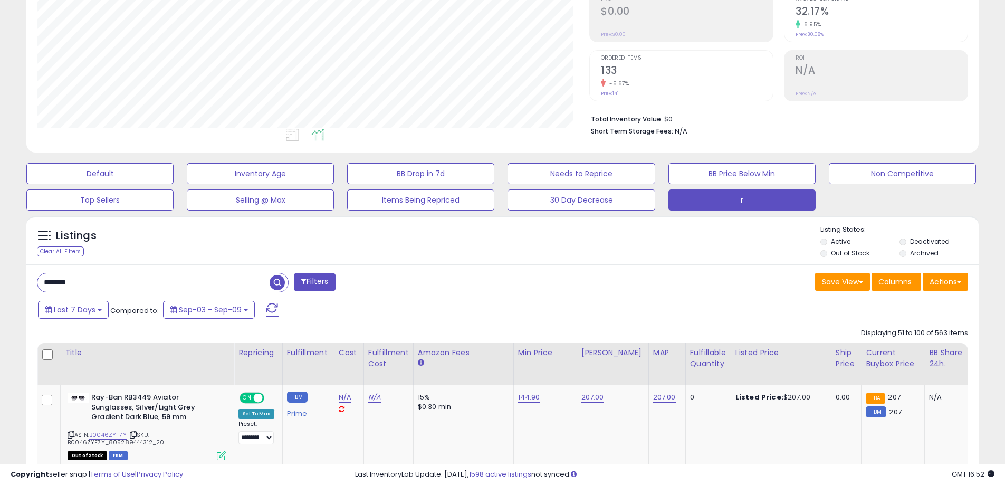
click at [553, 279] on div "Save View Save As New View Update Current View Columns Actions Import Import Wa…" at bounding box center [740, 283] width 474 height 21
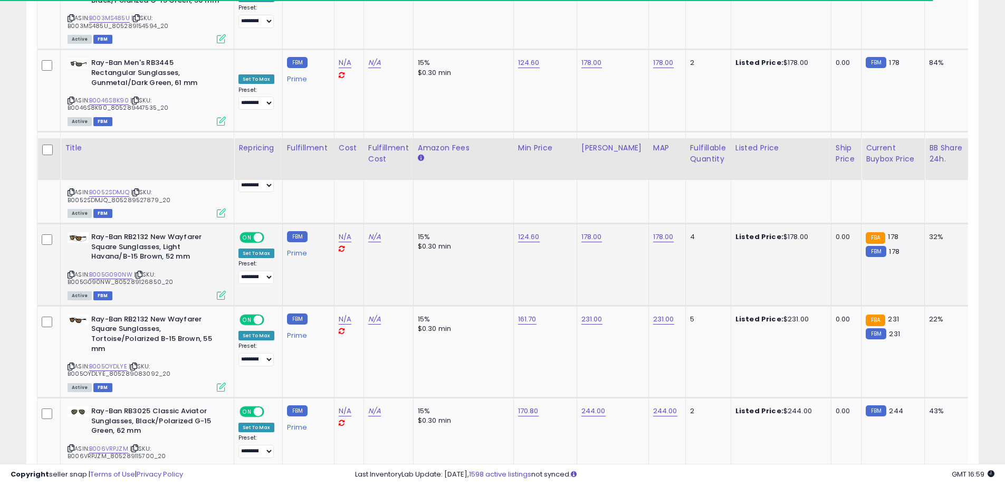
scroll to position [4354, 0]
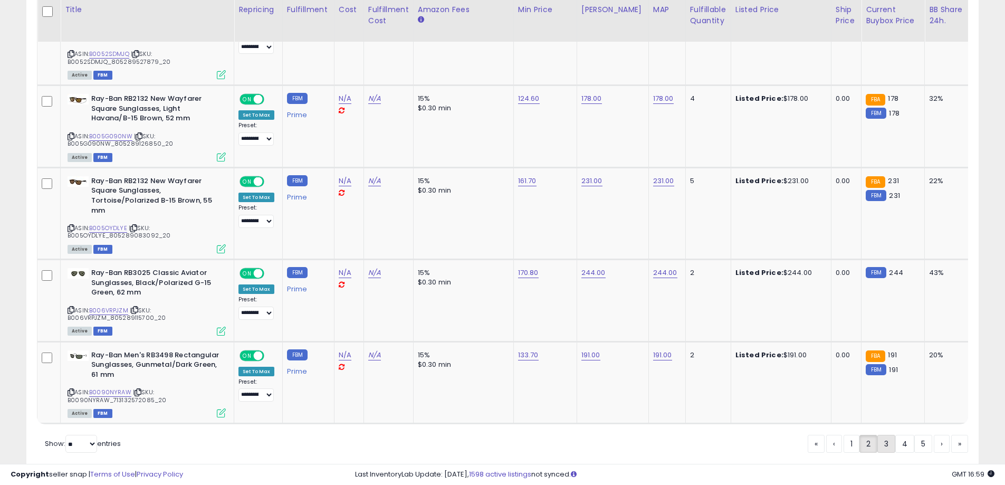
click at [887, 435] on link "3" at bounding box center [887, 444] width 18 height 18
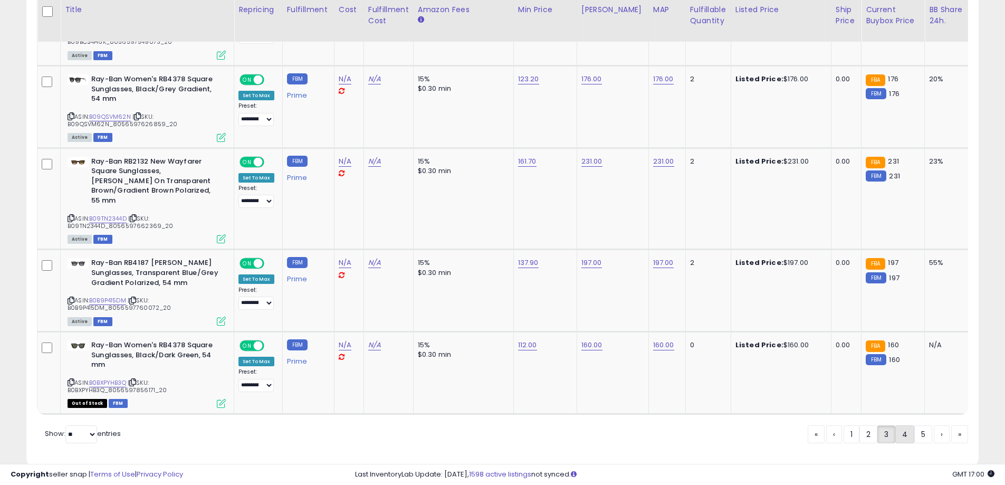
click at [903, 425] on link "4" at bounding box center [905, 434] width 19 height 18
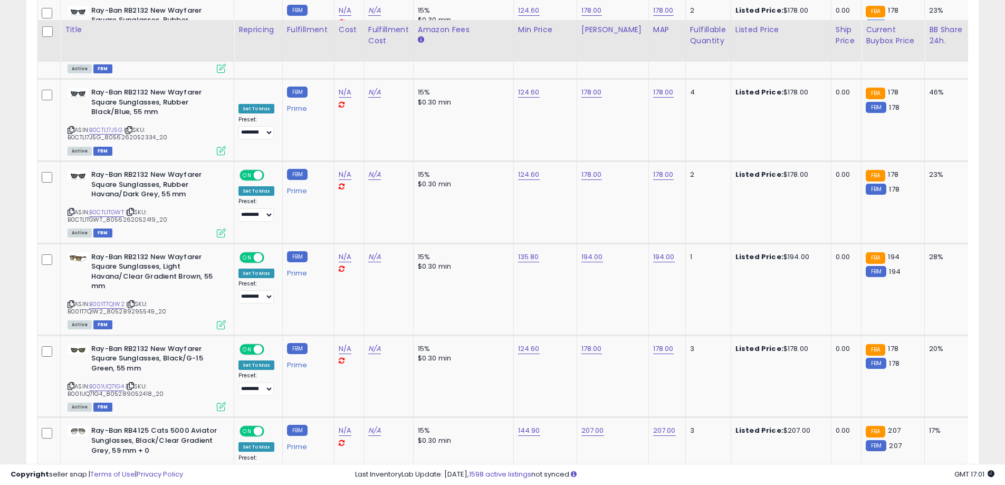
scroll to position [4335, 0]
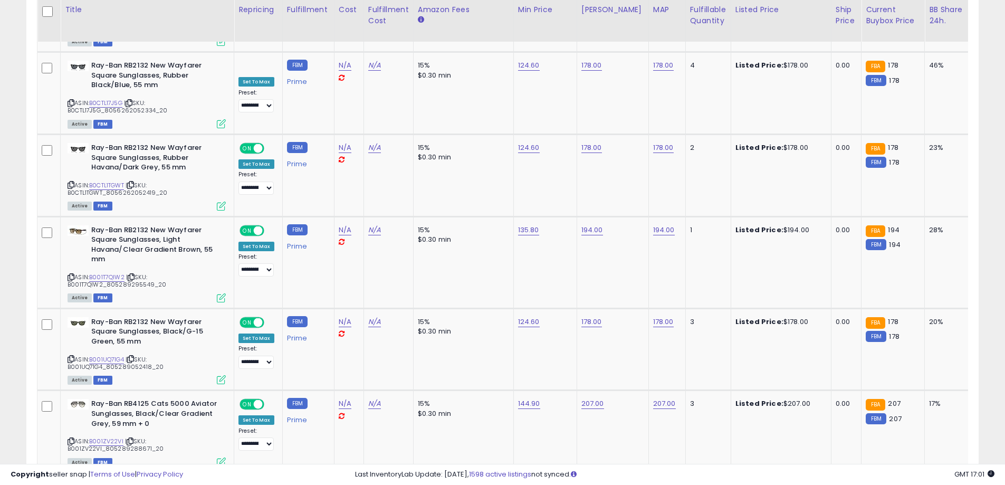
click at [900, 484] on link "5" at bounding box center [905, 493] width 18 height 18
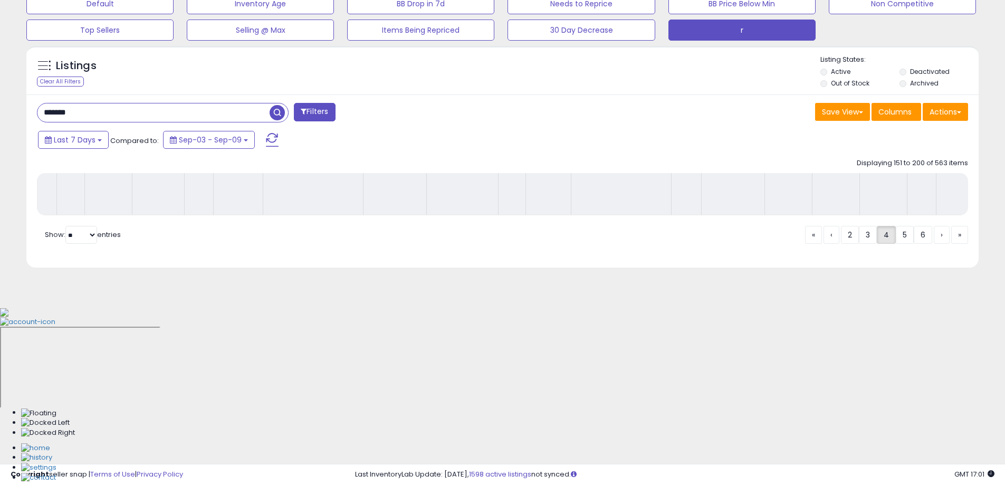
scroll to position [169, 0]
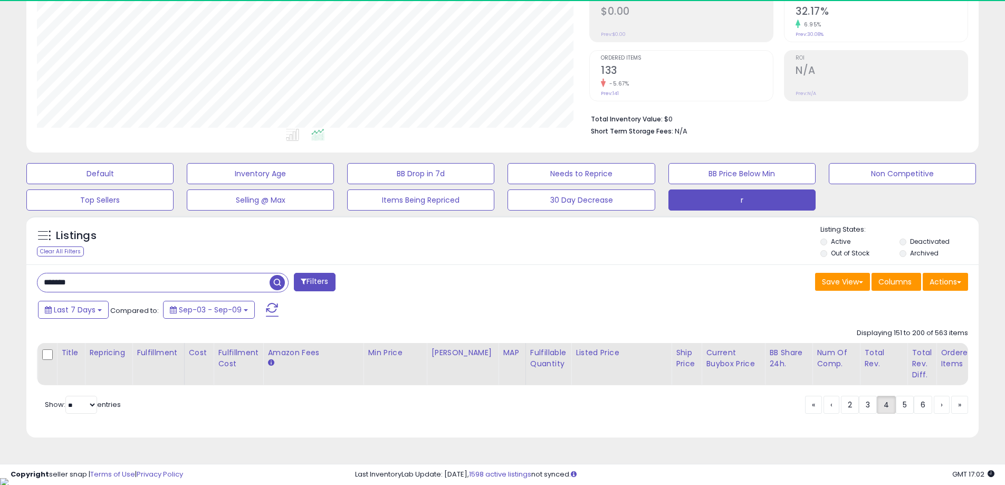
click at [534, 295] on div "******* Filters Save View Save As New View Update Current View" at bounding box center [502, 351] width 953 height 174
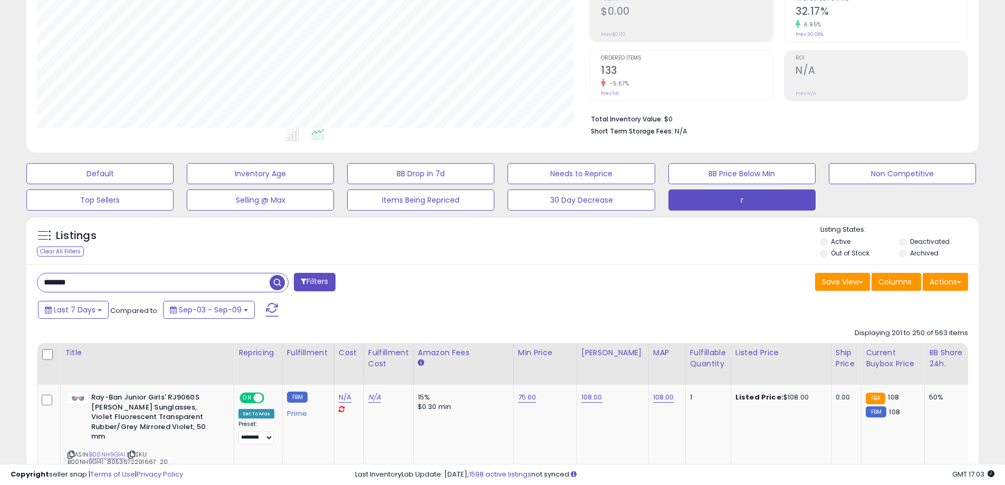
click at [540, 315] on div "Last 7 Days Compared to: Sep-03 - Sep-09" at bounding box center [384, 311] width 699 height 24
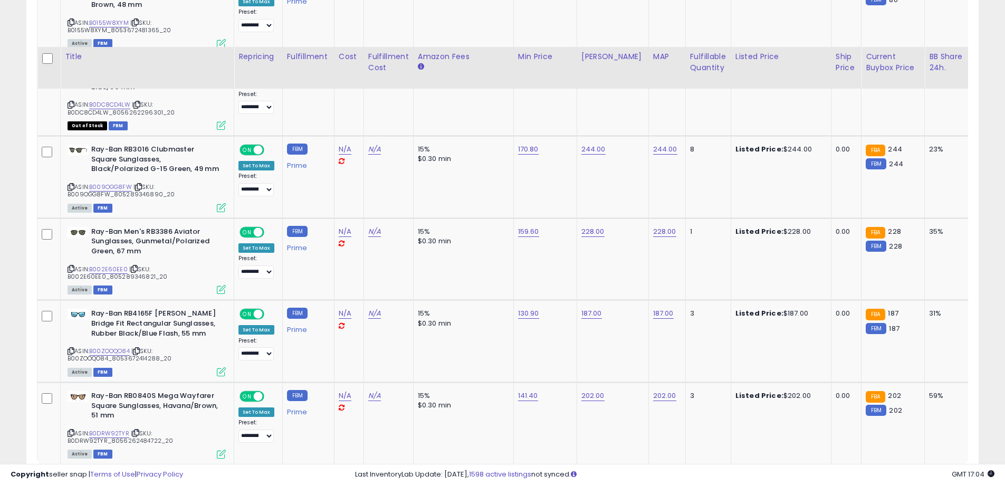
scroll to position [4364, 0]
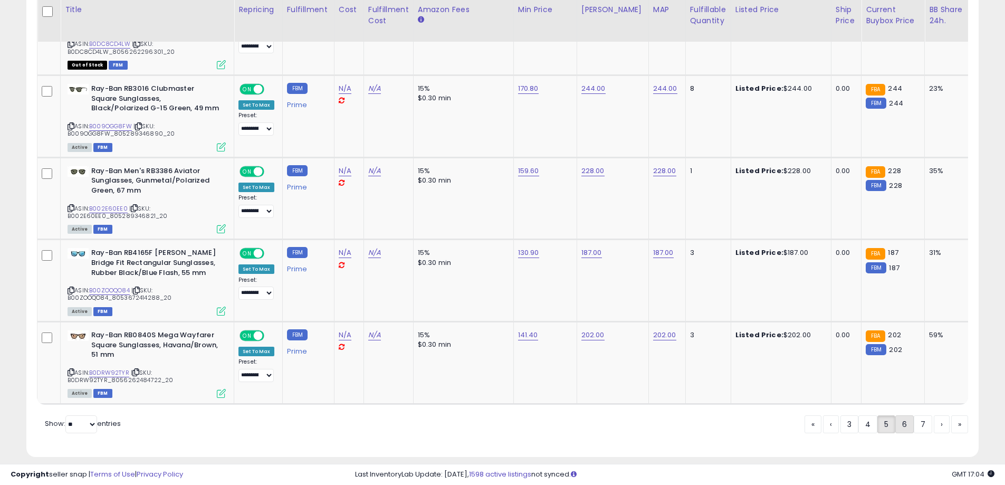
click at [905, 417] on link "6" at bounding box center [905, 424] width 18 height 18
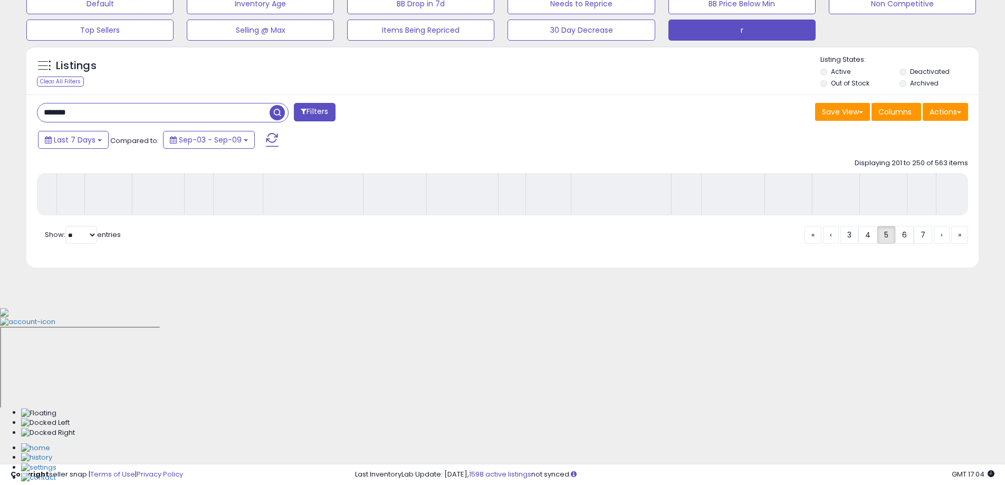
scroll to position [169, 0]
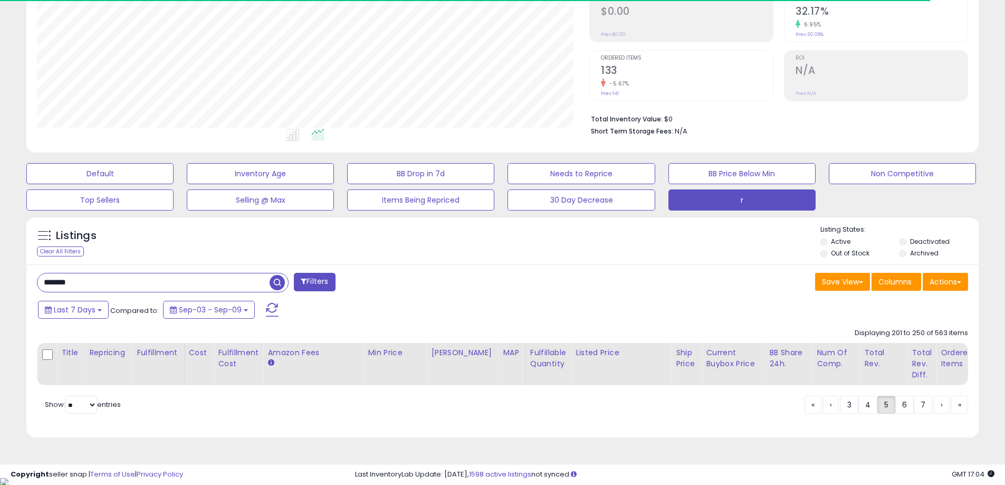
click at [553, 296] on div "******* Filters Save View Save As New View Update Current View" at bounding box center [502, 351] width 953 height 174
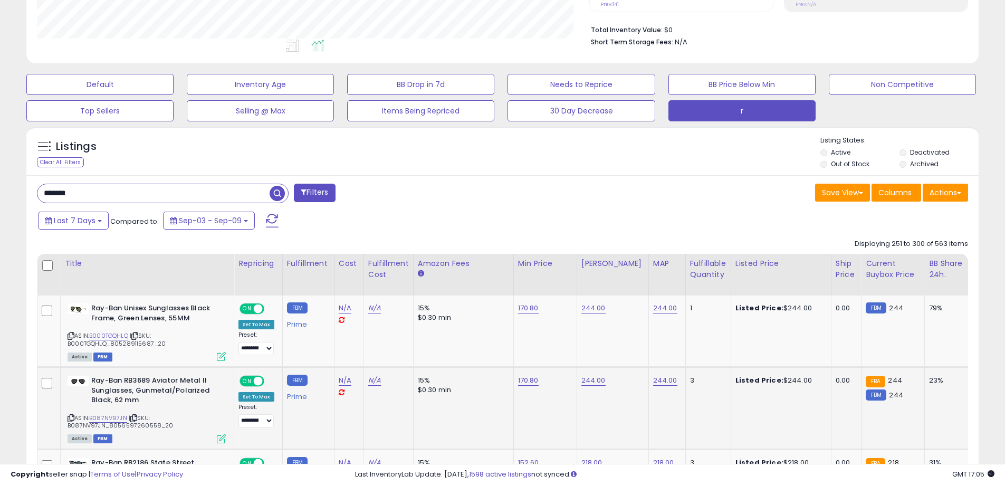
scroll to position [345, 0]
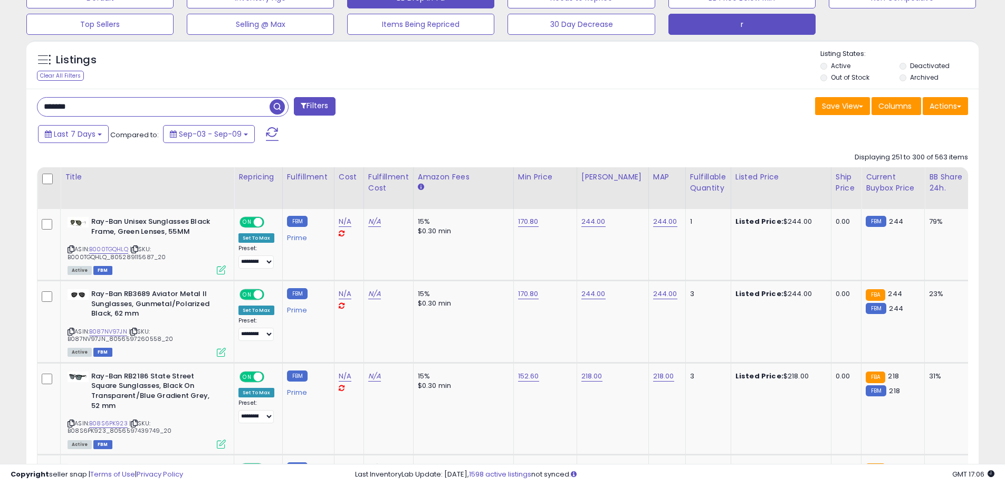
drag, startPoint x: 533, startPoint y: 86, endPoint x: 353, endPoint y: 5, distance: 198.0
click at [532, 86] on div "Listings Clear All Filters" at bounding box center [502, 64] width 953 height 49
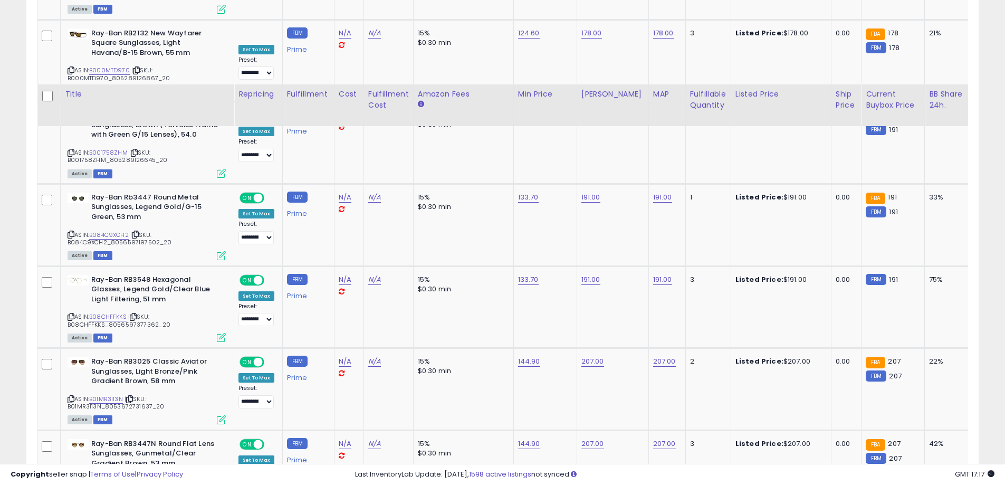
scroll to position [4305, 0]
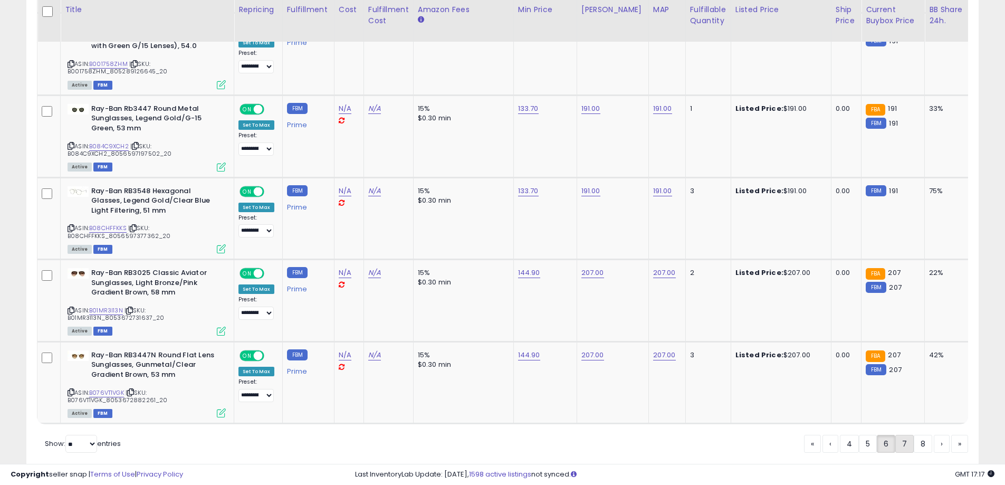
click at [903, 435] on link "7" at bounding box center [905, 444] width 18 height 18
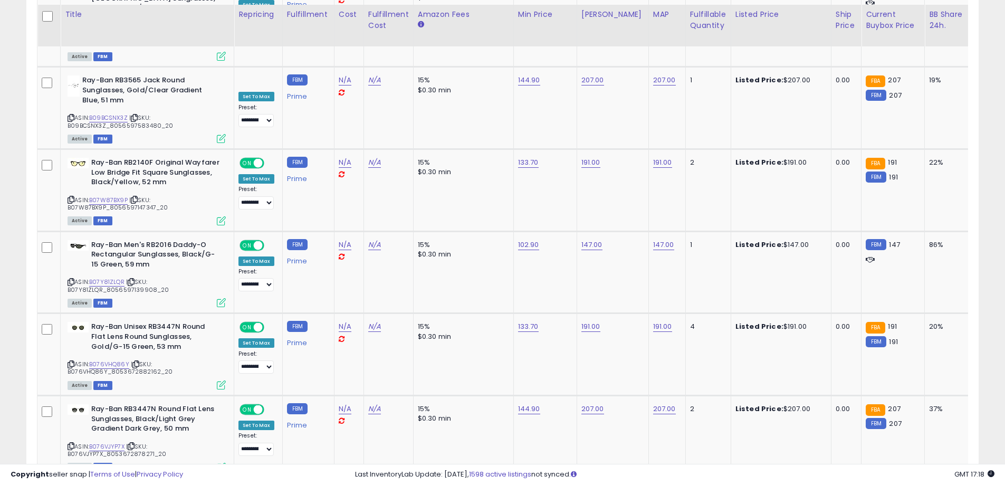
scroll to position [4344, 0]
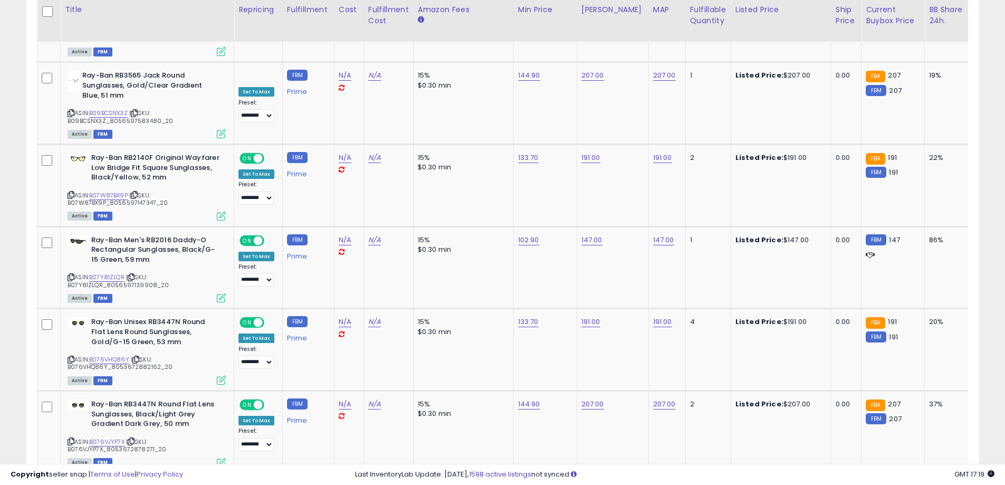
click at [900, 485] on link "8" at bounding box center [905, 494] width 18 height 18
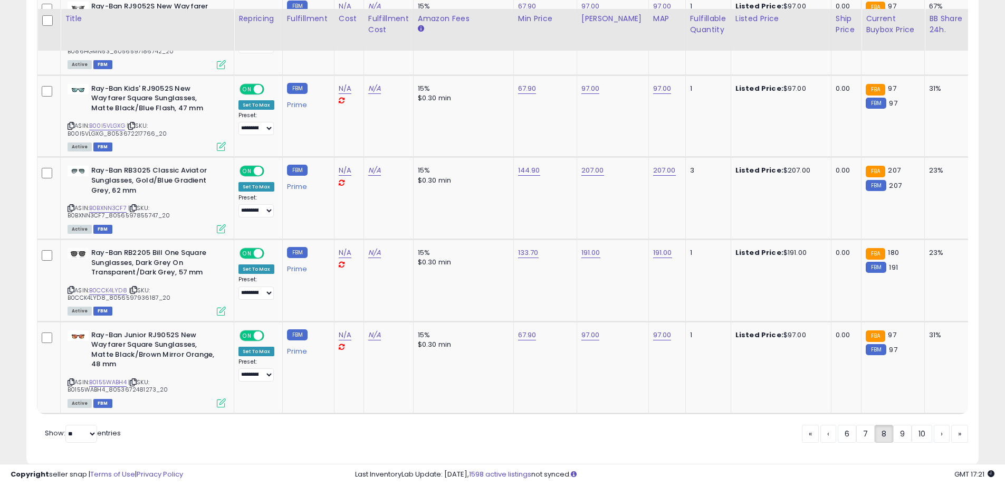
scroll to position [4315, 0]
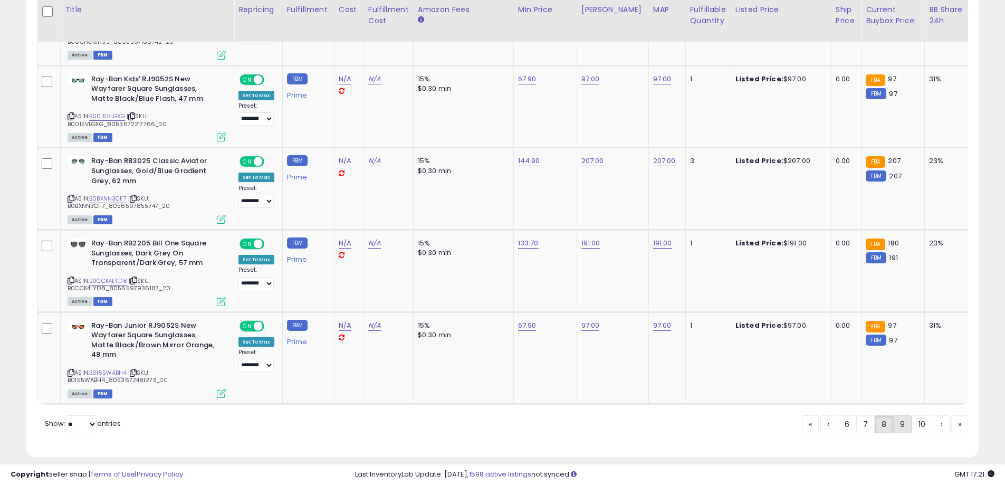
click at [901, 415] on link "9" at bounding box center [903, 424] width 18 height 18
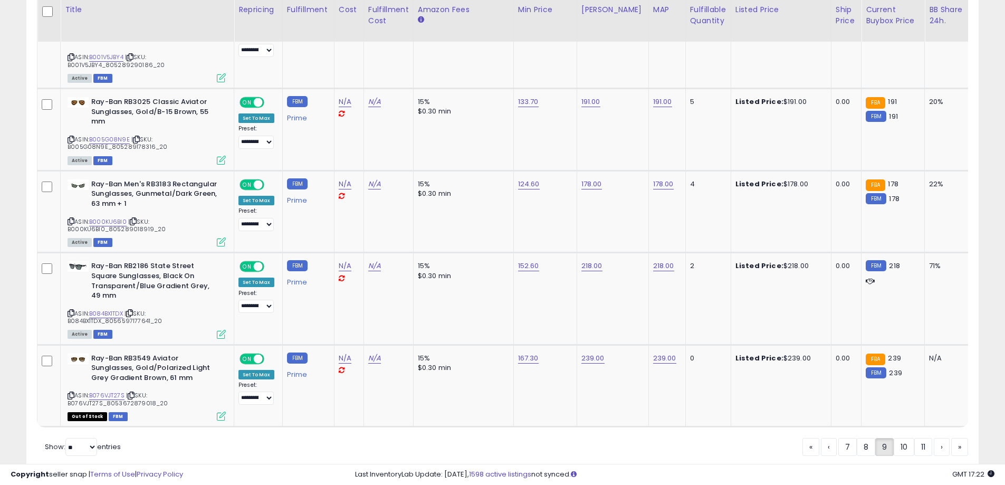
scroll to position [4354, 0]
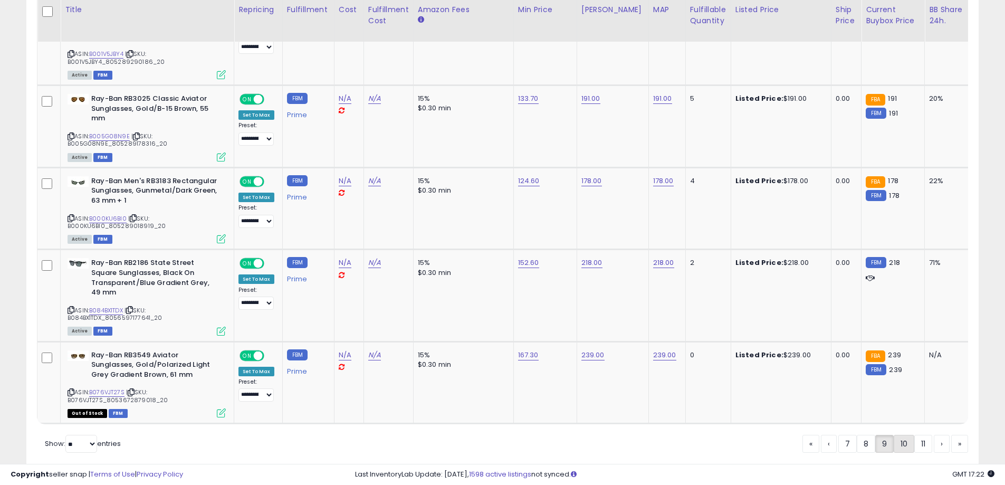
click at [904, 435] on link "10" at bounding box center [904, 444] width 21 height 18
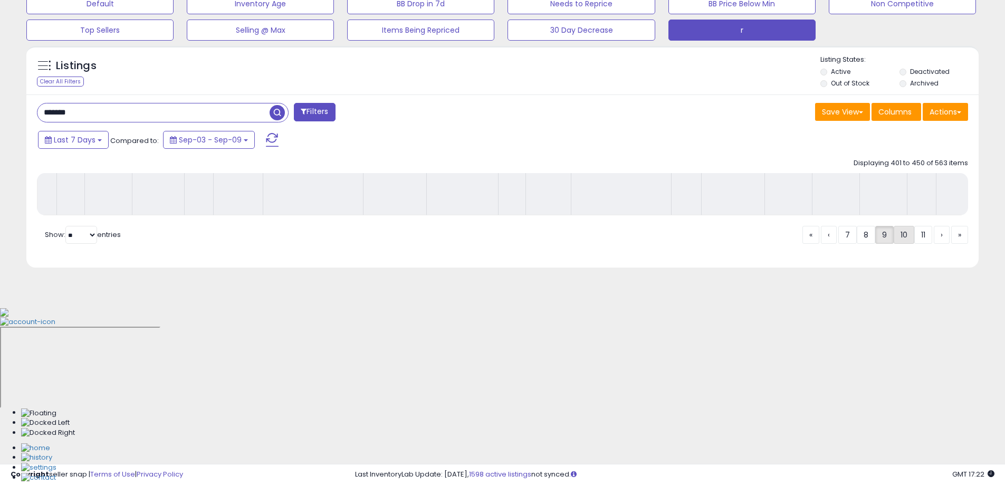
scroll to position [169, 0]
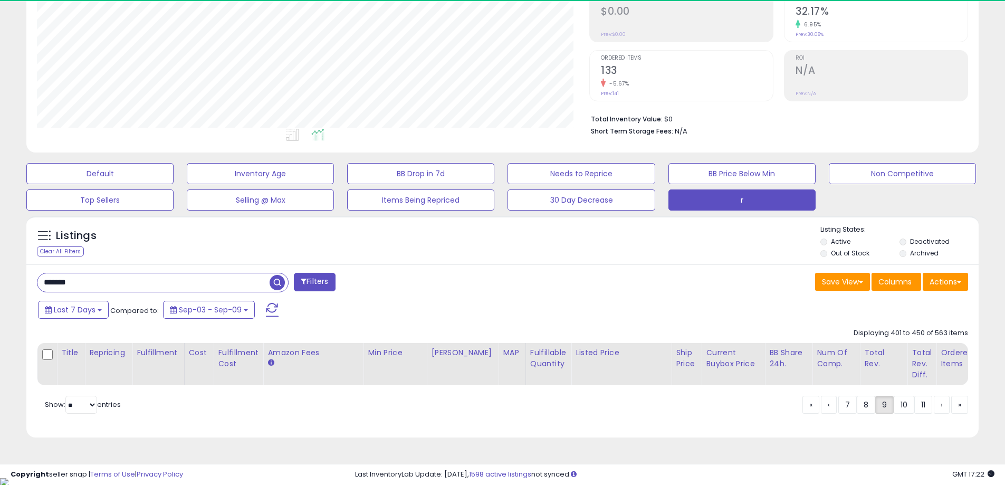
click at [442, 288] on div "******* Filters" at bounding box center [266, 283] width 474 height 21
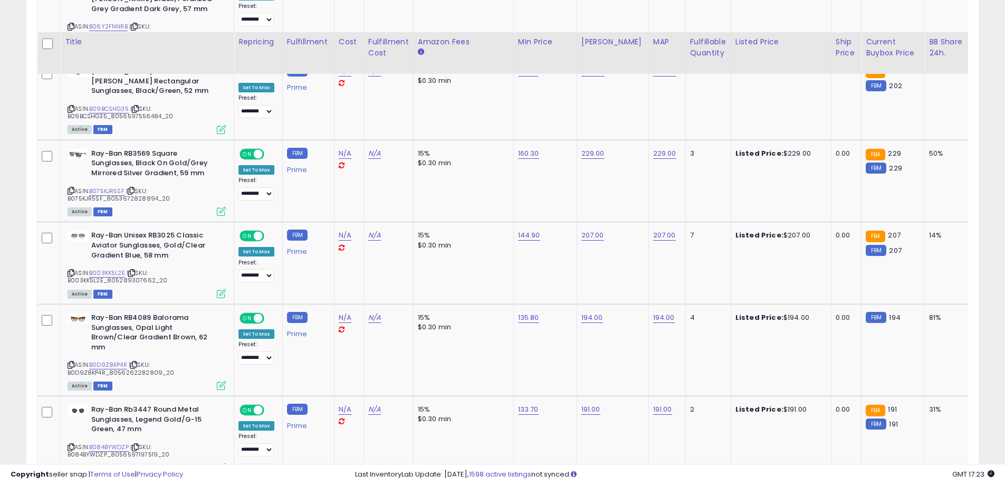
scroll to position [4344, 0]
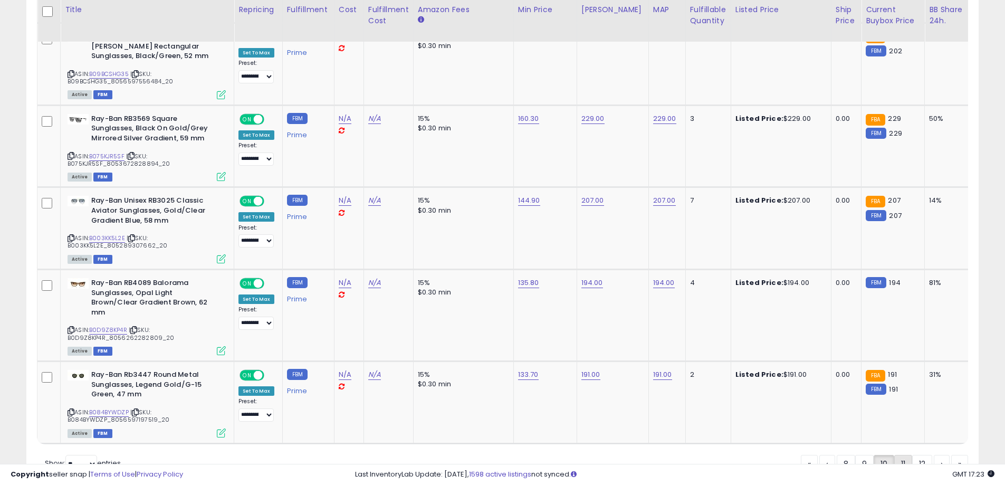
click at [898, 455] on link "11" at bounding box center [904, 464] width 18 height 18
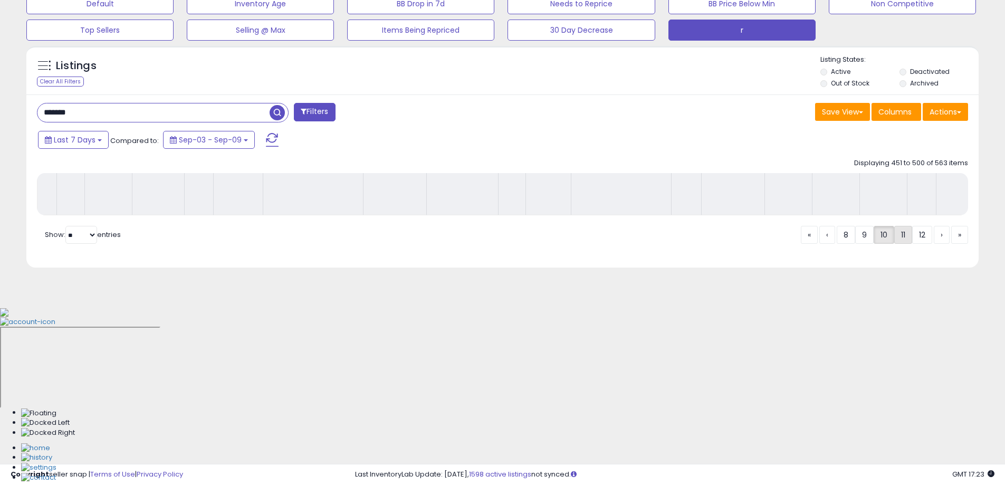
scroll to position [169, 0]
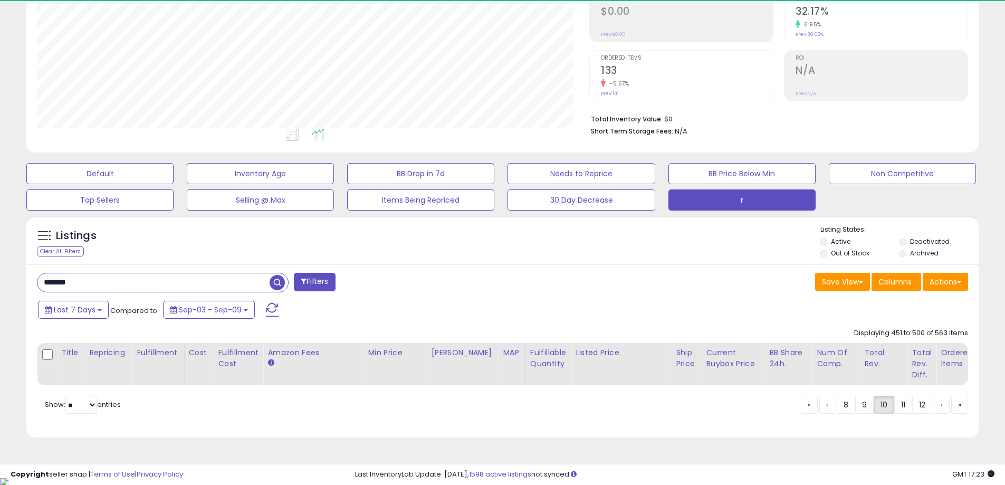
click at [468, 273] on div "******* Filters" at bounding box center [266, 283] width 474 height 21
click at [470, 253] on div "Listings Clear All Filters Listing States:" at bounding box center [502, 243] width 953 height 36
click at [473, 297] on div "******* Filters Save View Save As New View Update Current View" at bounding box center [502, 351] width 953 height 174
click at [469, 250] on div "Listings Clear All Filters Listing States:" at bounding box center [502, 243] width 953 height 36
click at [473, 281] on div "******* Filters" at bounding box center [266, 283] width 474 height 21
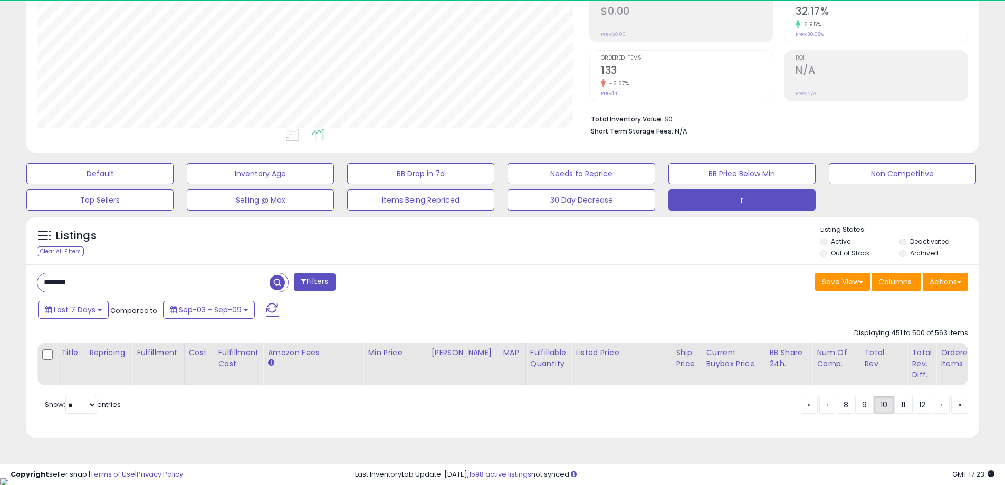
click at [468, 239] on div "Listings Clear All Filters Listing States:" at bounding box center [502, 243] width 953 height 36
click at [474, 288] on div "******* Filters" at bounding box center [266, 283] width 474 height 21
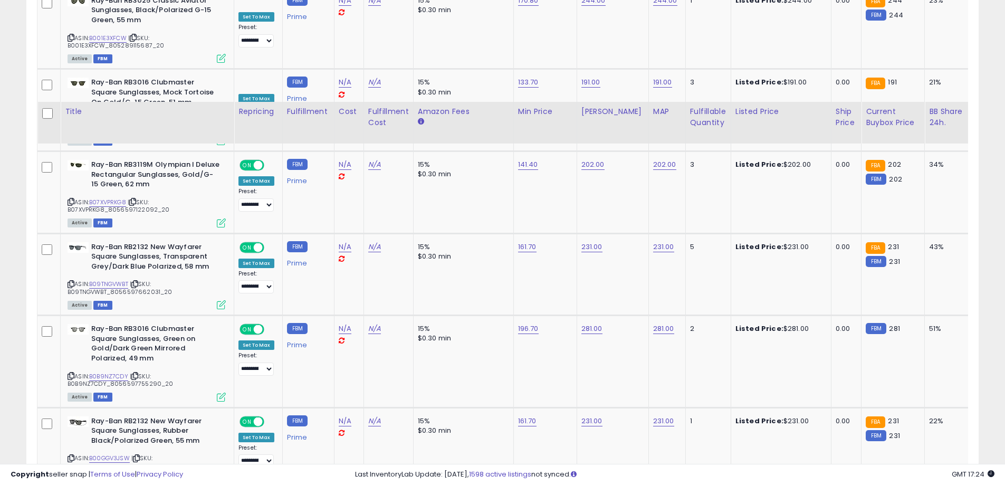
scroll to position [4374, 0]
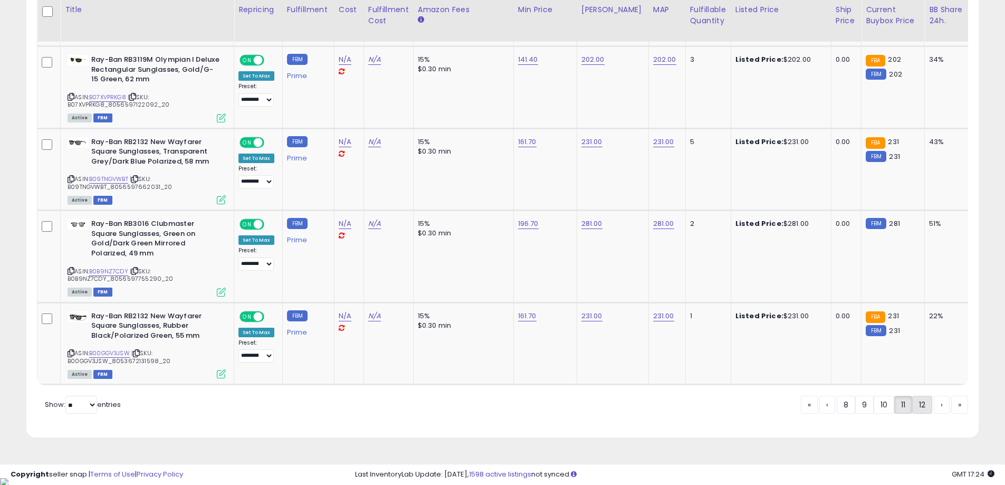
click at [918, 413] on link "12" at bounding box center [923, 405] width 20 height 18
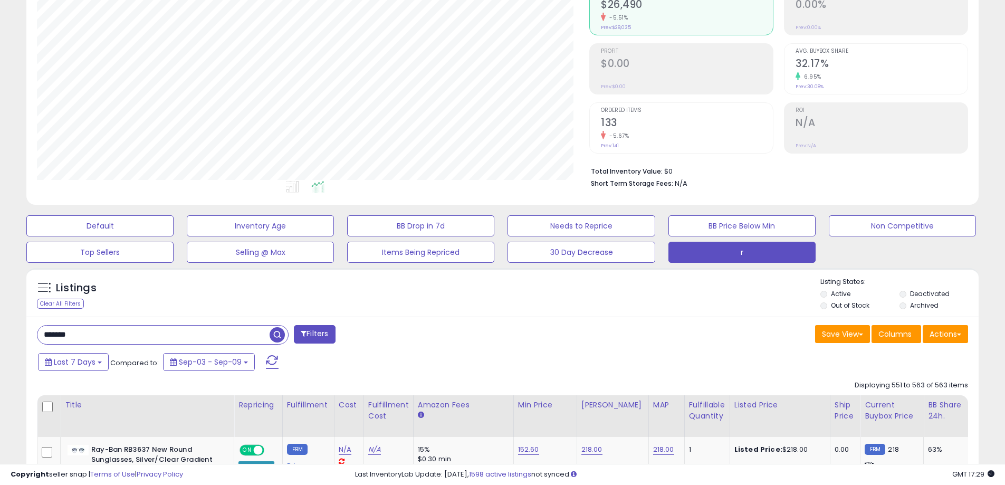
scroll to position [0, 0]
